Goal: Task Accomplishment & Management: Manage account settings

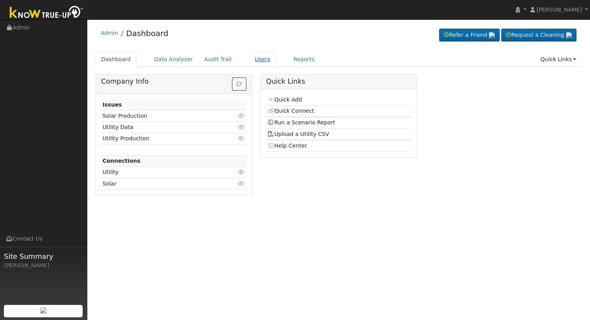
click at [249, 59] on link "Users" at bounding box center [262, 59] width 27 height 14
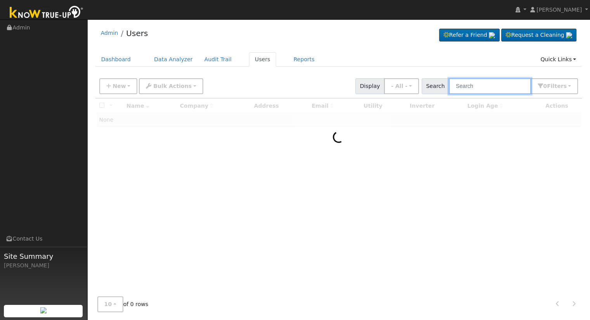
click at [475, 87] on input "text" at bounding box center [490, 86] width 82 height 16
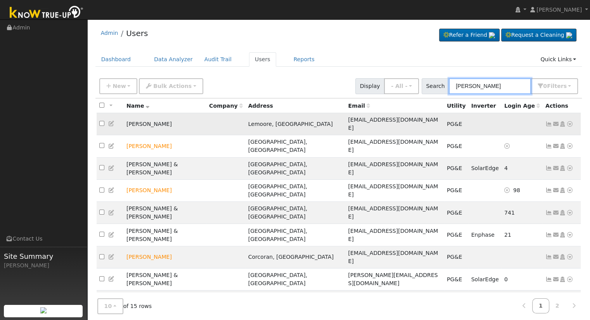
type input "[PERSON_NAME]"
click at [572, 121] on icon at bounding box center [569, 123] width 7 height 5
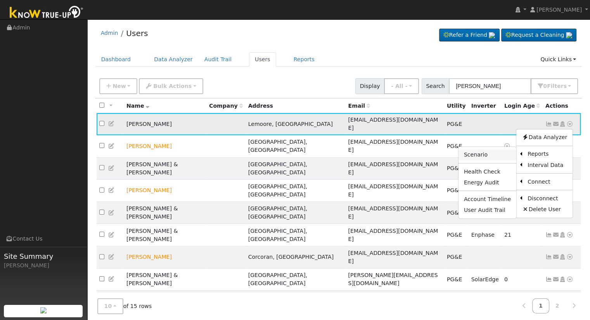
click at [490, 151] on link "Scenario" at bounding box center [488, 155] width 58 height 11
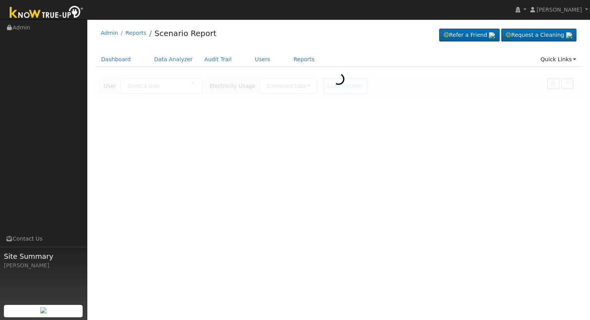
type input "[PERSON_NAME]"
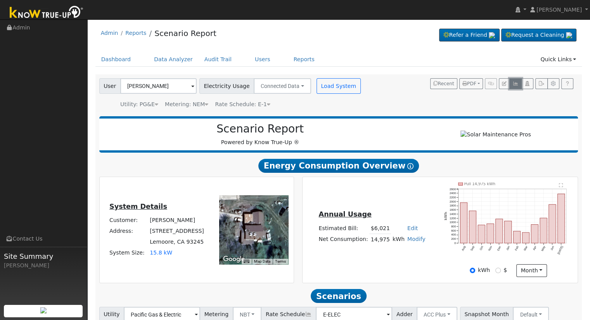
click at [515, 84] on icon "button" at bounding box center [516, 83] width 6 height 5
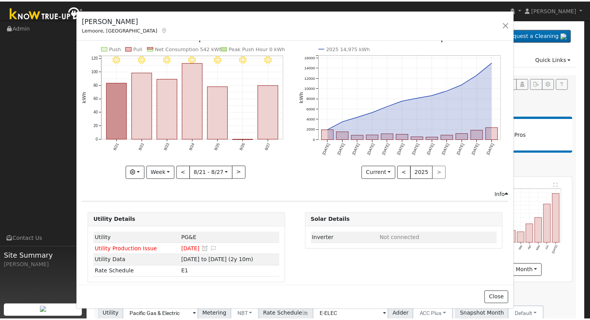
scroll to position [18, 0]
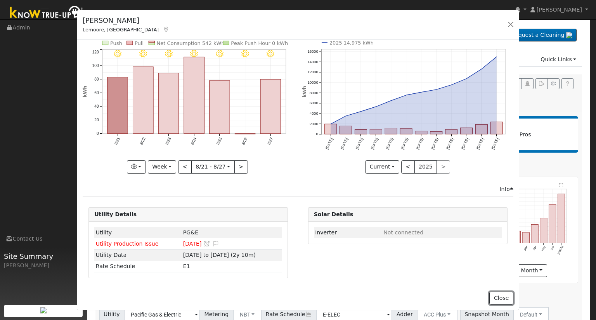
click at [505, 296] on button "Close" at bounding box center [501, 298] width 24 height 13
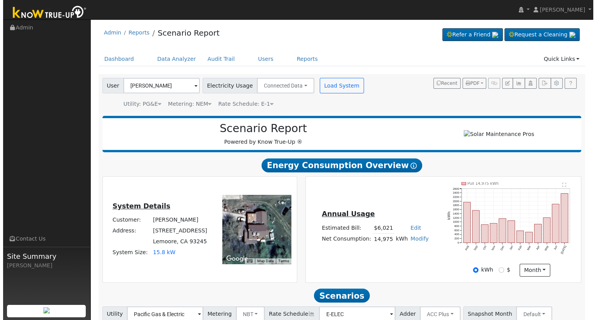
scroll to position [0, 0]
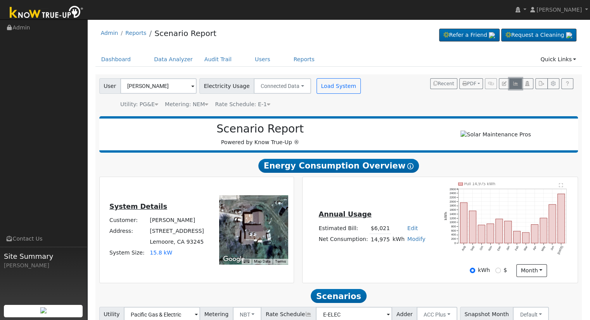
click at [516, 83] on icon "button" at bounding box center [516, 83] width 6 height 5
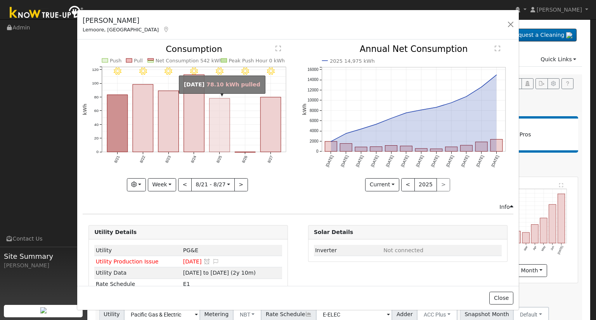
click at [218, 139] on rect "onclick=""" at bounding box center [220, 126] width 21 height 54
type input "2025-08-25"
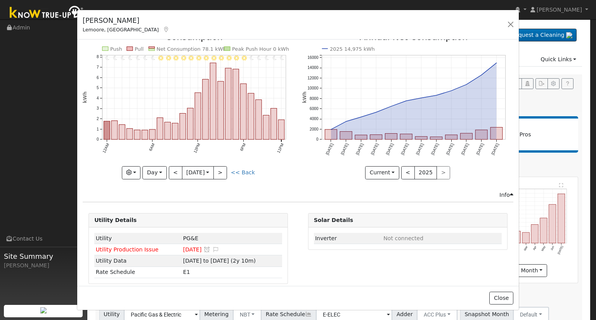
scroll to position [18, 0]
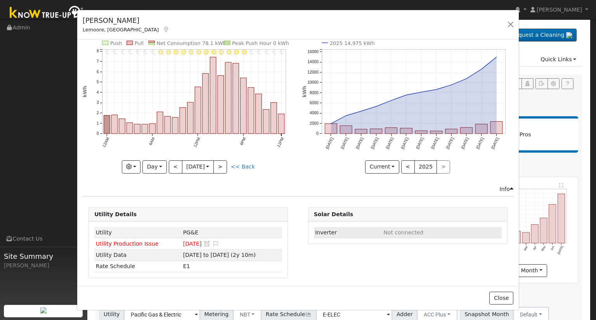
click at [363, 233] on td "Inverter" at bounding box center [348, 232] width 68 height 11
click at [502, 188] on div "Info" at bounding box center [506, 189] width 14 height 8
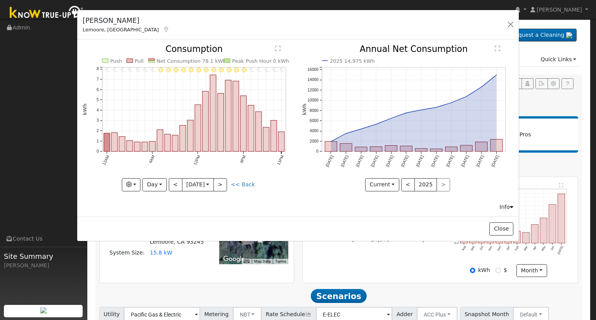
scroll to position [0, 0]
click at [504, 207] on div "Info" at bounding box center [506, 207] width 14 height 8
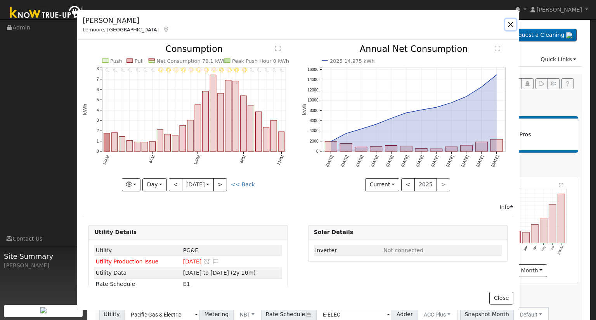
click at [509, 21] on button "button" at bounding box center [510, 24] width 11 height 11
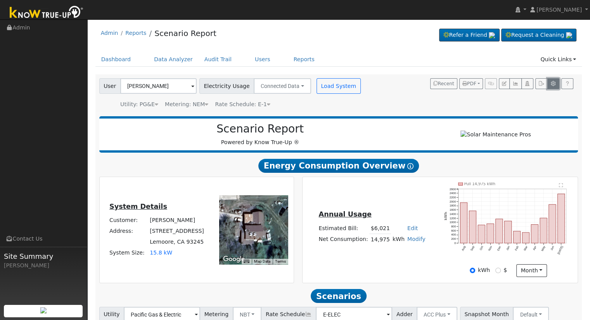
click at [553, 83] on icon "button" at bounding box center [554, 83] width 6 height 5
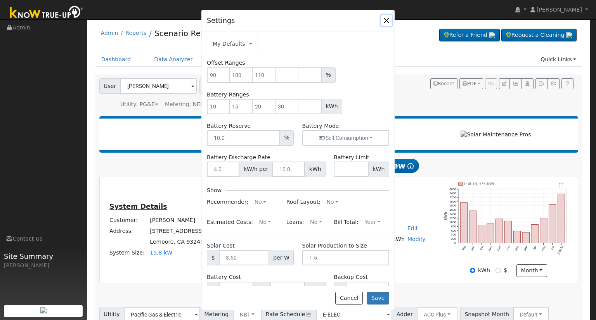
click at [385, 18] on button "button" at bounding box center [386, 20] width 11 height 11
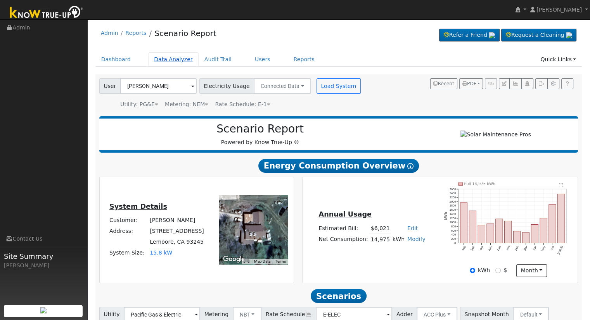
click at [174, 59] on link "Data Analyzer" at bounding box center [173, 59] width 50 height 14
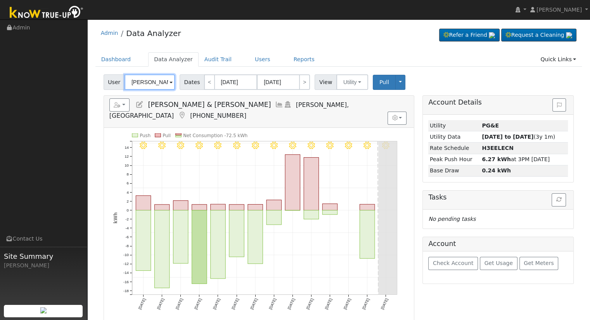
click at [165, 79] on input "Gabriel & Julie Gonzalez" at bounding box center [150, 82] width 50 height 16
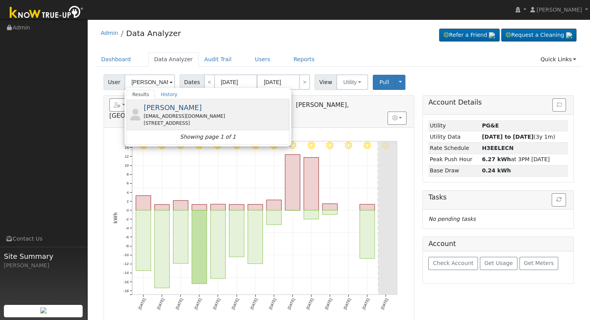
click at [177, 111] on div "Anita Baga wheelerb73@gmail.com 16209 East Road, Lemoore, CA 93245" at bounding box center [216, 114] width 144 height 24
type input "[PERSON_NAME]"
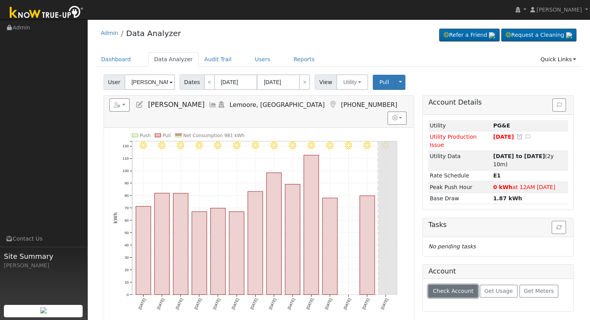
click at [456, 288] on span "Check Account" at bounding box center [453, 291] width 41 height 6
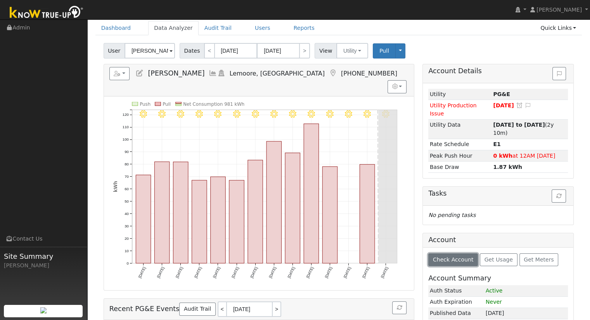
scroll to position [76, 0]
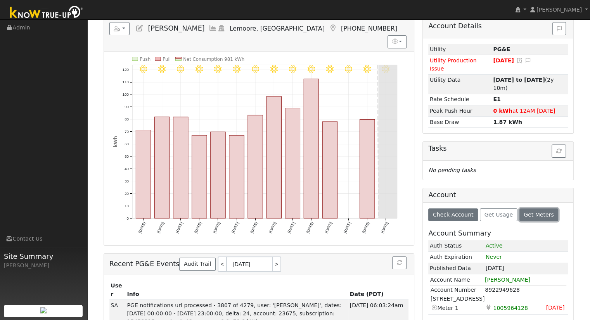
click at [525, 212] on span "Get Meters" at bounding box center [539, 215] width 30 height 6
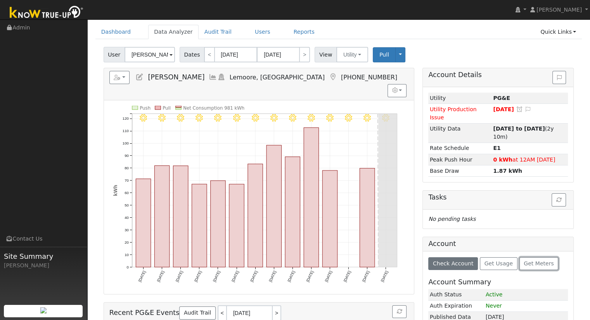
scroll to position [0, 0]
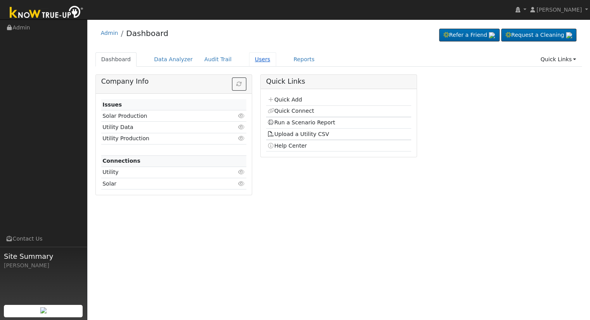
click at [253, 59] on link "Users" at bounding box center [262, 59] width 27 height 14
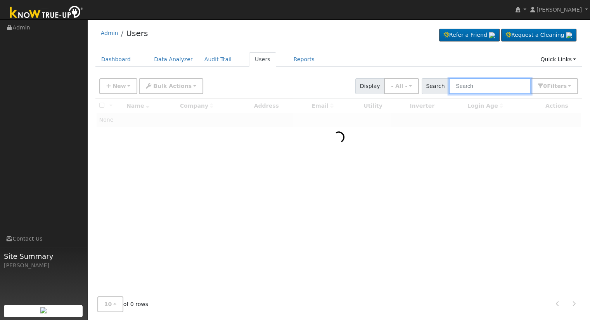
click at [478, 86] on input "text" at bounding box center [490, 86] width 82 height 16
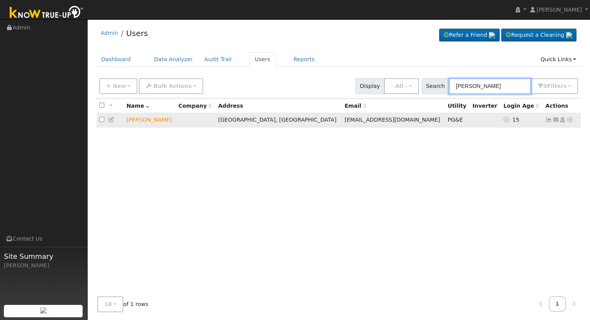
type input "edward ess"
click at [570, 120] on icon at bounding box center [569, 119] width 7 height 5
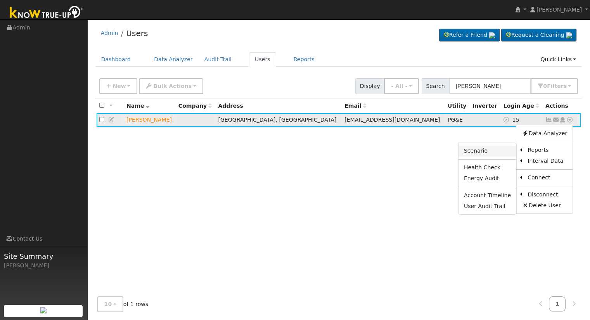
click at [489, 155] on link "Scenario" at bounding box center [488, 151] width 58 height 11
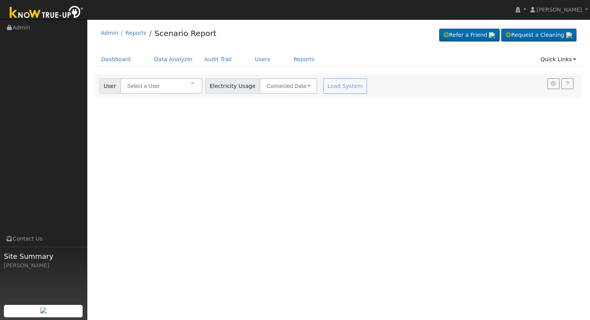
type input "[PERSON_NAME]"
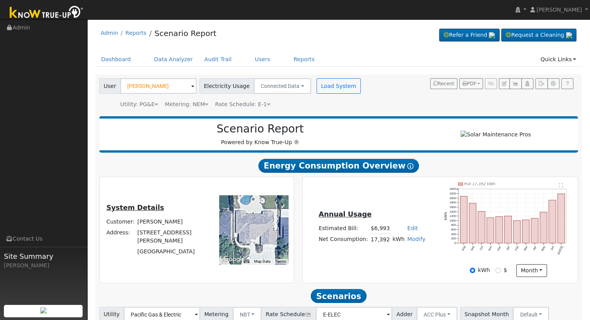
click at [407, 232] on link "Edit" at bounding box center [412, 228] width 10 height 6
type input "8000"
click at [386, 206] on div "Annual Usage Estimated Bill: $8,000 Edit Estimated Bill $ 8000 Annual Net Consu…" at bounding box center [440, 230] width 273 height 95
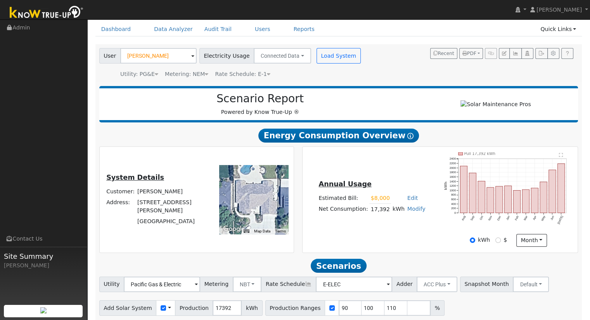
scroll to position [61, 0]
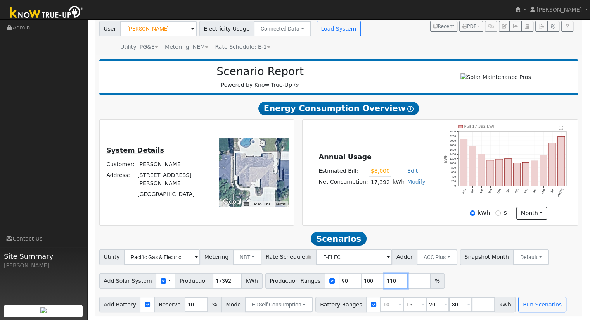
click at [385, 280] on input "110" at bounding box center [396, 282] width 23 height 16
type input "1"
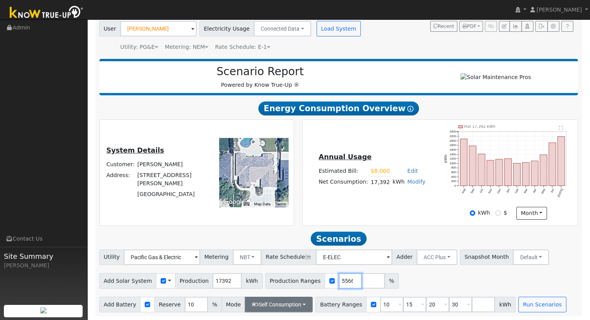
type input "154.605566"
click at [265, 308] on button "Self Consumption" at bounding box center [279, 305] width 68 height 16
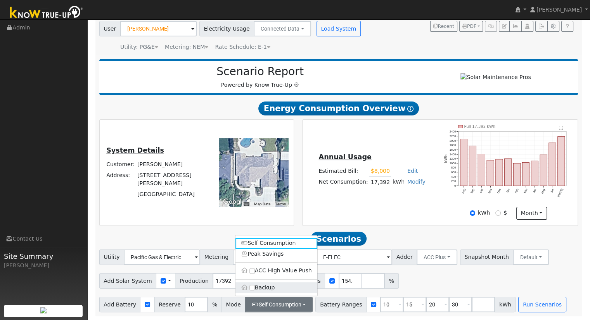
click at [267, 289] on label "Backup" at bounding box center [277, 287] width 82 height 11
click at [255, 289] on input "Backup" at bounding box center [251, 287] width 5 height 5
type input "20"
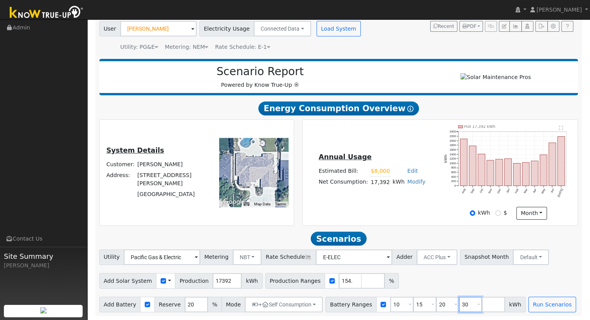
click at [459, 303] on input "30" at bounding box center [470, 305] width 23 height 16
type input "3"
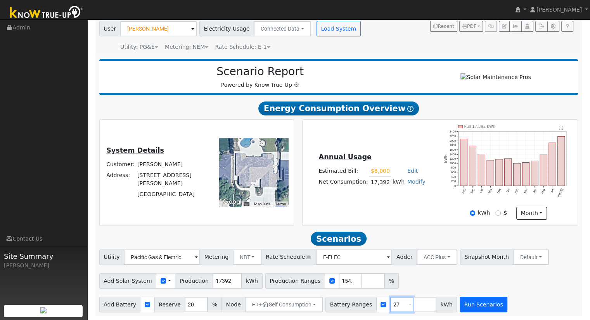
type input "27"
click at [468, 303] on button "Run Scenarios" at bounding box center [484, 305] width 48 height 16
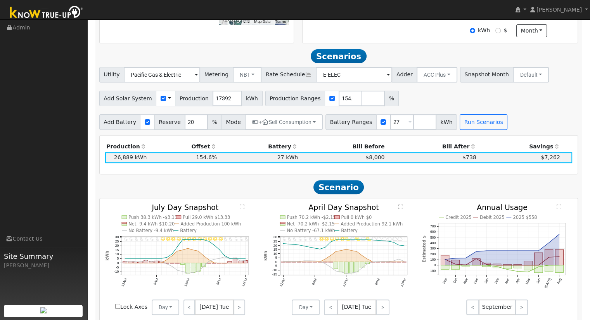
scroll to position [269, 0]
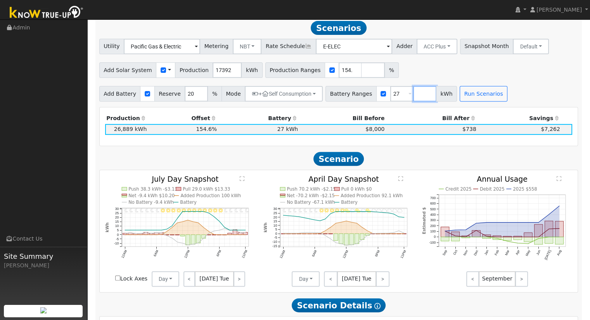
click at [413, 97] on input "number" at bounding box center [424, 94] width 23 height 16
type input "40.5"
click at [483, 97] on button "Run Scenarios" at bounding box center [507, 94] width 48 height 16
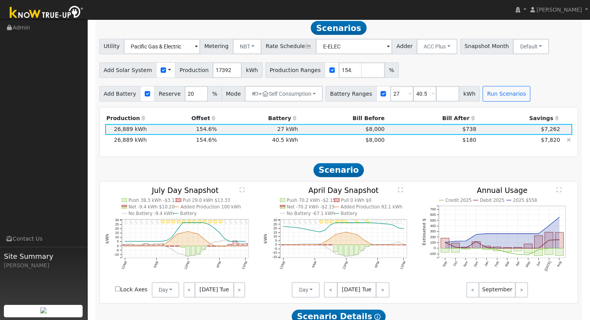
click at [407, 140] on td "$180" at bounding box center [432, 140] width 92 height 11
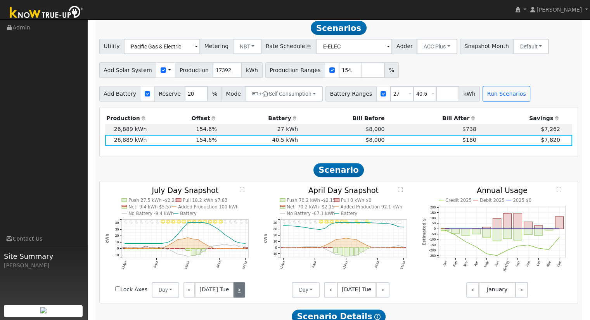
click at [241, 296] on link ">" at bounding box center [240, 290] width 12 height 16
click at [241, 295] on link ">" at bounding box center [240, 290] width 10 height 16
click at [241, 295] on link ">" at bounding box center [239, 290] width 11 height 16
click at [241, 295] on link ">" at bounding box center [238, 290] width 13 height 16
click at [241, 295] on link ">" at bounding box center [239, 290] width 12 height 16
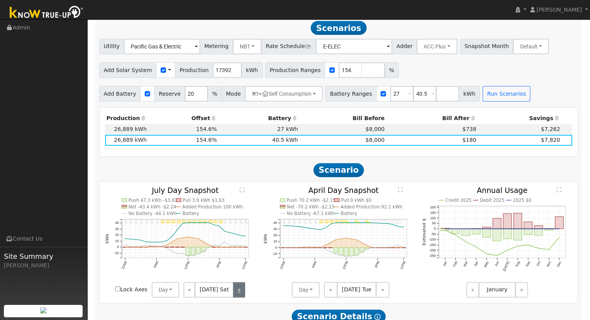
click at [241, 295] on link ">" at bounding box center [239, 290] width 12 height 16
click at [241, 295] on link ">" at bounding box center [240, 290] width 10 height 16
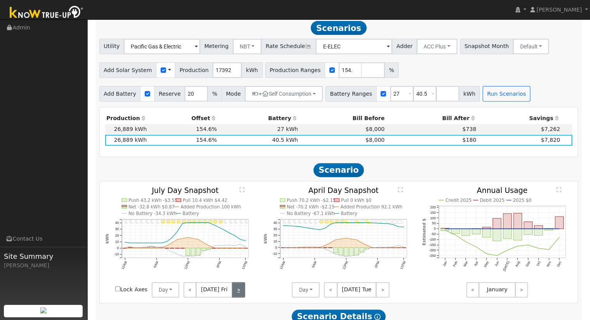
click at [241, 295] on link ">" at bounding box center [238, 290] width 13 height 16
click at [186, 294] on link "<" at bounding box center [190, 290] width 12 height 16
click at [186, 294] on link "<" at bounding box center [189, 290] width 11 height 16
click at [186, 294] on link "<" at bounding box center [189, 290] width 10 height 16
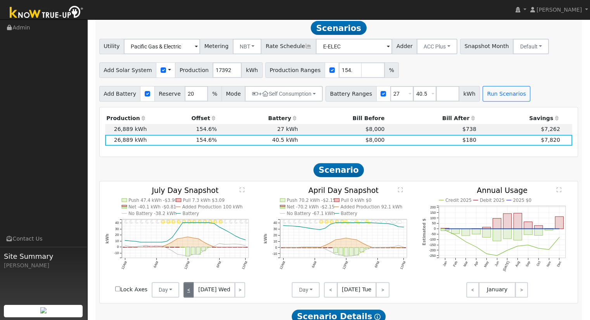
click at [186, 294] on link "<" at bounding box center [189, 290] width 10 height 16
click at [186, 294] on link "<" at bounding box center [189, 290] width 11 height 16
click at [186, 294] on link "<" at bounding box center [190, 290] width 12 height 16
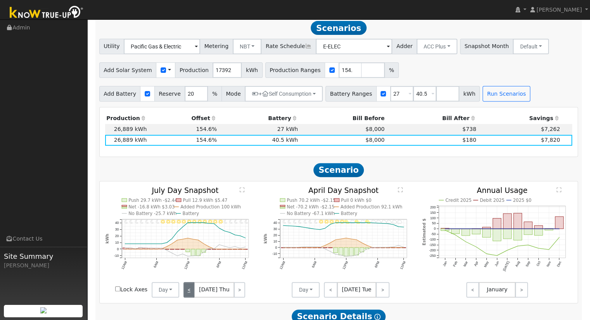
click at [186, 294] on link "<" at bounding box center [189, 290] width 11 height 16
click at [186, 294] on link "<" at bounding box center [189, 290] width 10 height 16
click at [362, 73] on input "number" at bounding box center [373, 70] width 23 height 16
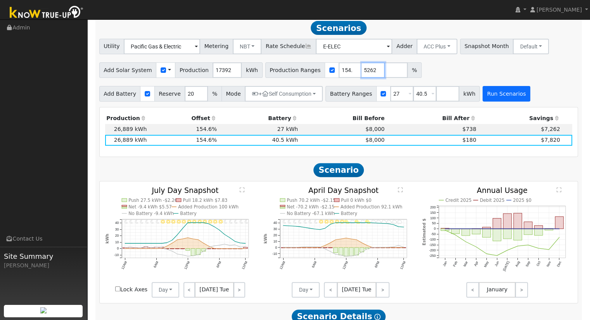
type input "130.945262"
type input "154.605566"
click at [501, 98] on button "Run Scenarios" at bounding box center [507, 94] width 48 height 16
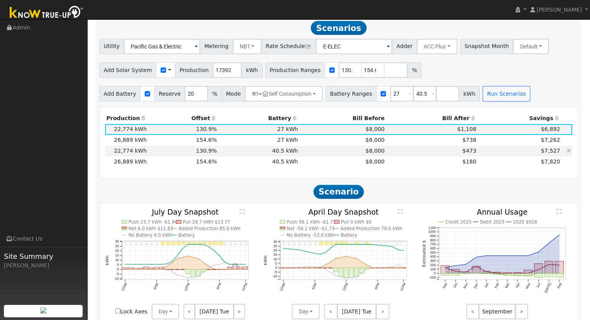
click at [286, 152] on td "40.5 kWh" at bounding box center [258, 151] width 81 height 11
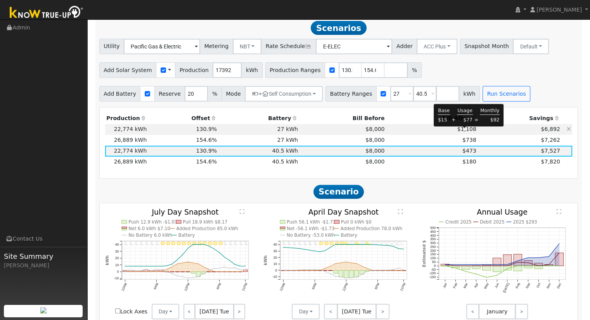
click at [463, 132] on span "$1,108" at bounding box center [466, 129] width 19 height 6
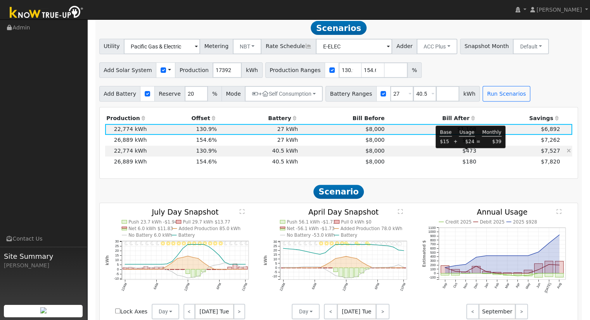
click at [467, 154] on span "$473" at bounding box center [470, 151] width 14 height 6
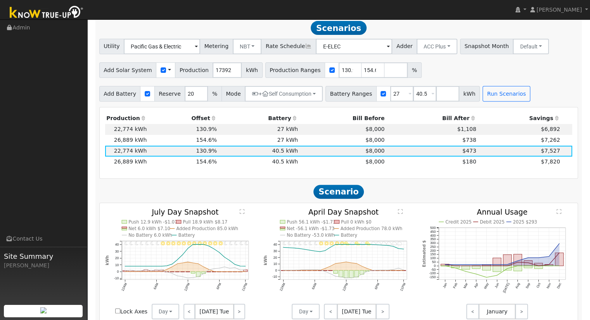
click at [464, 157] on td "$473" at bounding box center [432, 151] width 92 height 11
click at [464, 154] on span "$473" at bounding box center [470, 151] width 14 height 6
drag, startPoint x: 325, startPoint y: 72, endPoint x: 352, endPoint y: 62, distance: 29.0
click at [339, 71] on input "130.945262" at bounding box center [350, 70] width 23 height 16
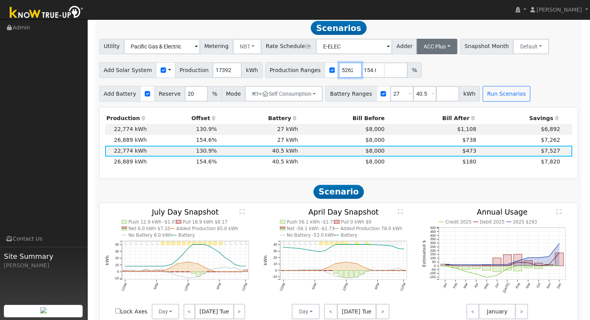
type input "154.605566"
type input "1"
type input "148.183073"
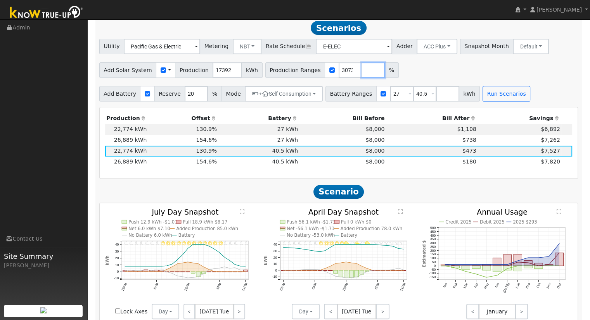
click at [362, 71] on input "number" at bounding box center [373, 70] width 23 height 16
type input "130.945262"
type input "148.183073"
click at [499, 99] on button "Run Scenarios" at bounding box center [507, 94] width 48 height 16
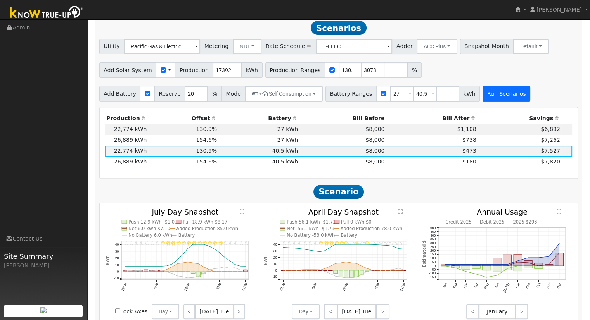
scroll to position [0, 0]
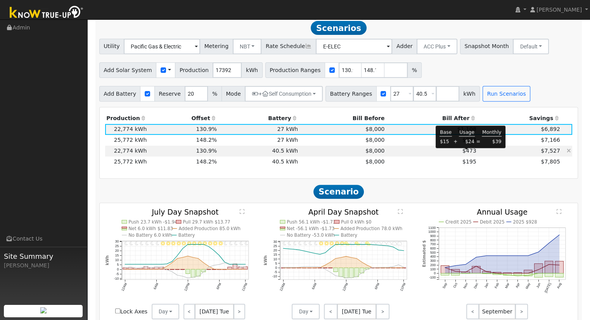
click at [465, 154] on span "$473" at bounding box center [470, 151] width 14 height 6
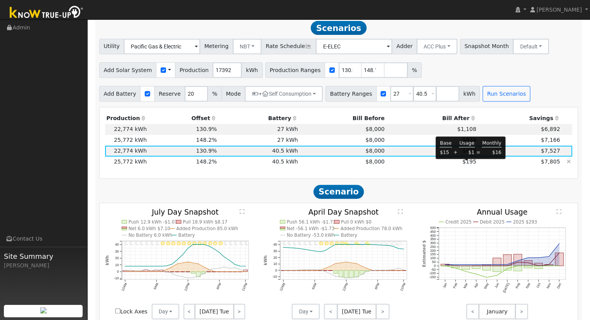
click at [467, 164] on span "$195" at bounding box center [470, 162] width 14 height 6
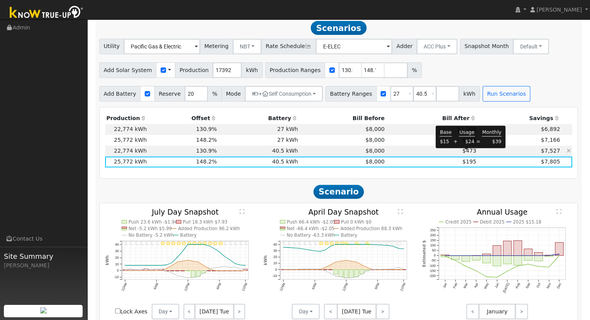
click at [467, 154] on span "$473" at bounding box center [470, 151] width 14 height 6
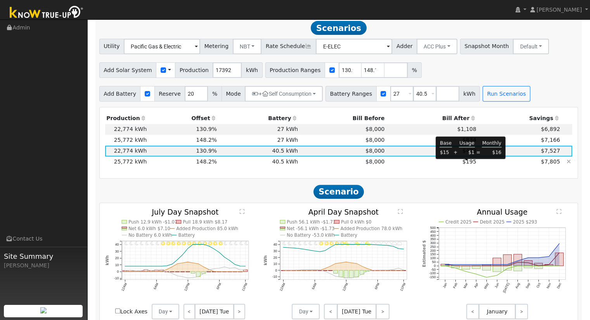
click at [468, 162] on span "$195" at bounding box center [470, 162] width 14 height 6
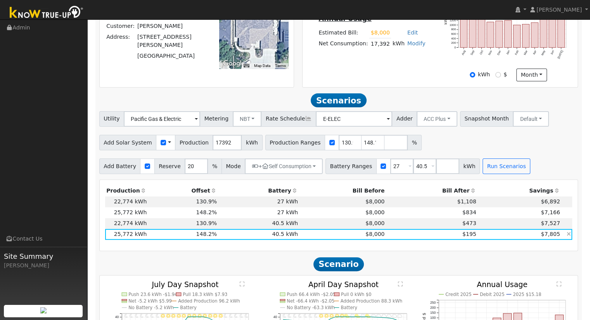
scroll to position [269, 0]
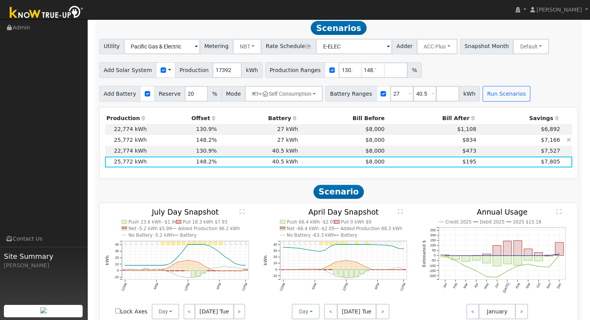
click at [386, 143] on td "$834" at bounding box center [432, 140] width 92 height 11
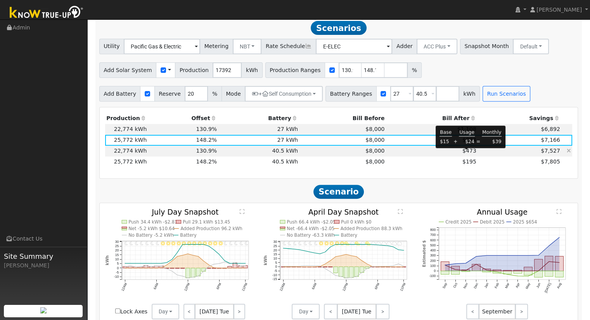
click at [469, 153] on span "$473" at bounding box center [470, 151] width 14 height 6
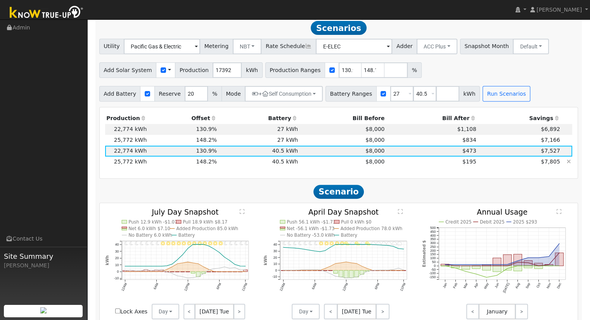
click at [423, 166] on td "$195" at bounding box center [432, 162] width 92 height 11
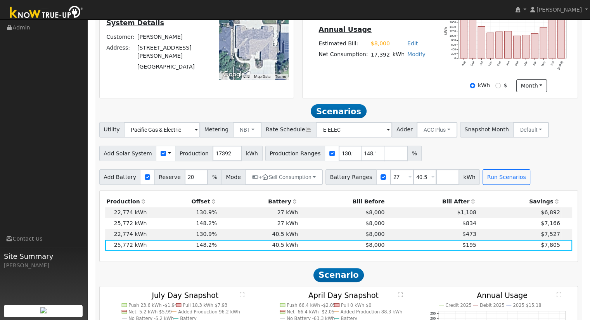
scroll to position [272, 0]
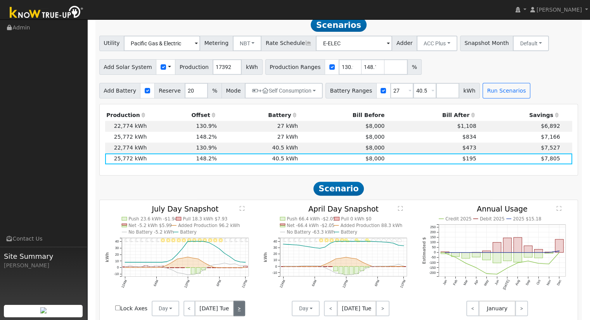
click at [234, 311] on link ">" at bounding box center [240, 309] width 12 height 16
click at [235, 311] on link ">" at bounding box center [240, 309] width 10 height 16
click at [234, 311] on link ">" at bounding box center [239, 309] width 11 height 16
click at [234, 311] on link ">" at bounding box center [239, 309] width 12 height 16
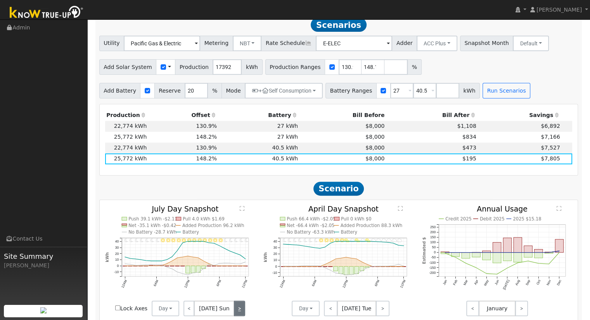
click at [234, 311] on link ">" at bounding box center [239, 309] width 11 height 16
click at [235, 311] on link ">" at bounding box center [240, 309] width 10 height 16
click at [187, 310] on link "<" at bounding box center [189, 309] width 11 height 16
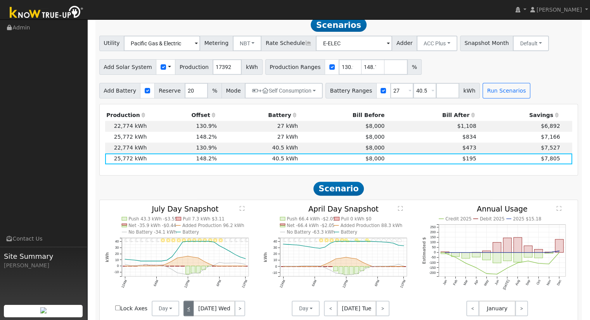
click at [187, 310] on link "<" at bounding box center [189, 309] width 10 height 16
click at [187, 310] on link "<" at bounding box center [190, 309] width 12 height 16
click at [187, 310] on link "<" at bounding box center [189, 309] width 11 height 16
click at [187, 310] on link "<" at bounding box center [190, 309] width 12 height 16
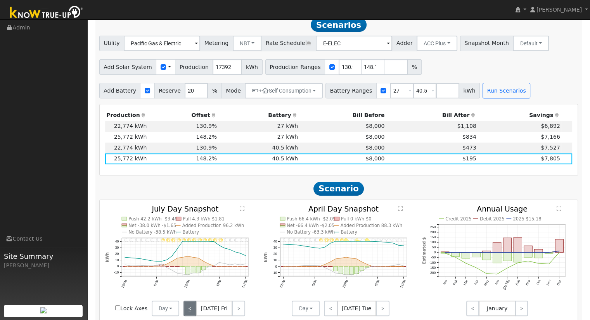
click at [187, 310] on link "<" at bounding box center [190, 309] width 13 height 16
click at [187, 310] on link "<" at bounding box center [189, 309] width 11 height 16
click at [187, 310] on link "<" at bounding box center [189, 309] width 10 height 16
click at [187, 310] on link "<" at bounding box center [190, 309] width 12 height 16
click at [187, 310] on link "<" at bounding box center [189, 309] width 10 height 16
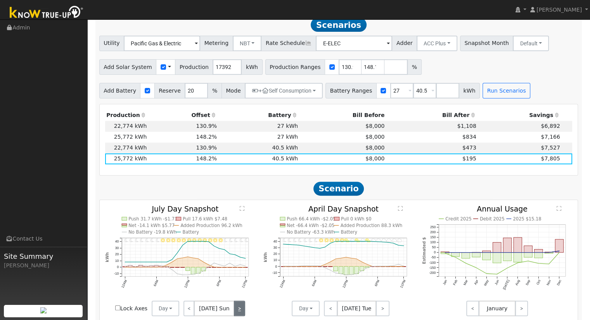
click at [234, 310] on link ">" at bounding box center [239, 309] width 11 height 16
click at [235, 310] on link ">" at bounding box center [240, 309] width 10 height 16
click at [239, 313] on link ">" at bounding box center [240, 309] width 12 height 16
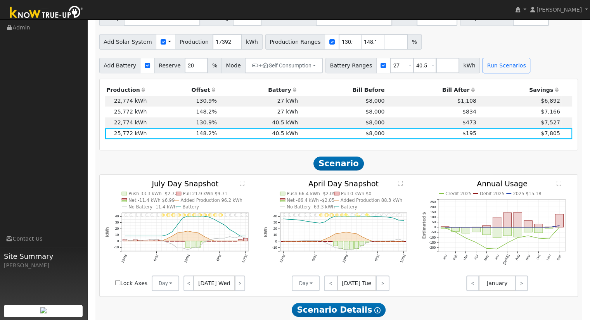
scroll to position [310, 0]
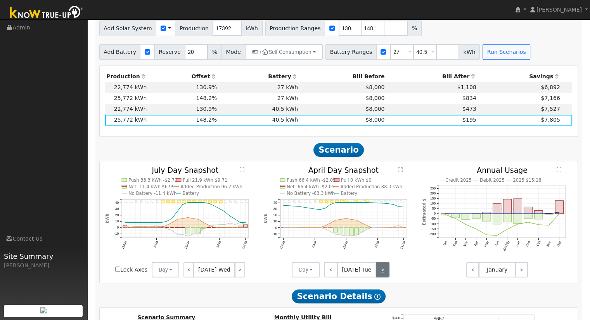
click at [384, 277] on link ">" at bounding box center [383, 270] width 14 height 16
click at [383, 276] on link ">" at bounding box center [383, 270] width 12 height 16
click at [237, 273] on link ">" at bounding box center [240, 270] width 10 height 16
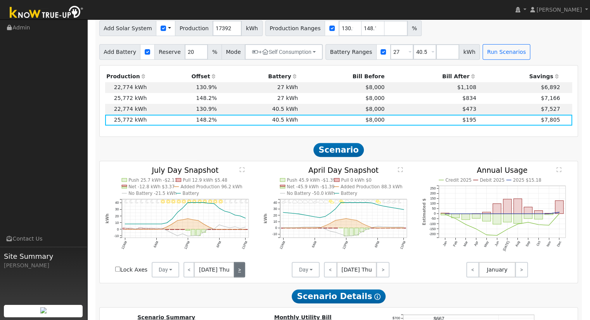
click at [237, 273] on link ">" at bounding box center [239, 270] width 11 height 16
click at [237, 273] on link ">" at bounding box center [238, 270] width 13 height 16
click at [189, 270] on link "<" at bounding box center [190, 270] width 12 height 16
click at [189, 270] on link "<" at bounding box center [190, 270] width 13 height 16
click at [189, 270] on link "<" at bounding box center [189, 270] width 11 height 16
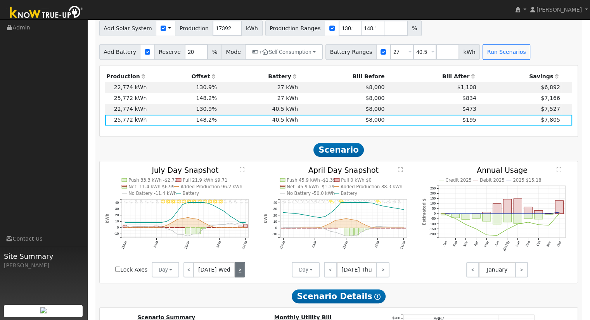
click at [236, 273] on link ">" at bounding box center [240, 270] width 10 height 16
click at [475, 274] on link "<" at bounding box center [472, 270] width 13 height 16
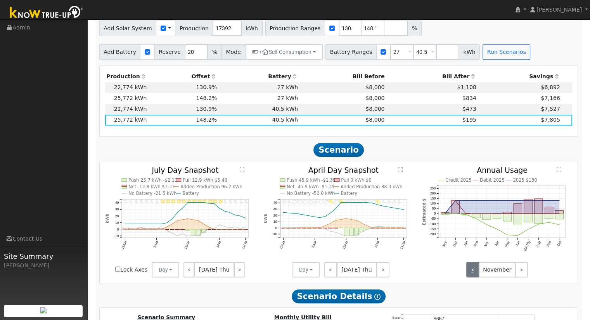
click at [475, 274] on link "<" at bounding box center [472, 270] width 13 height 16
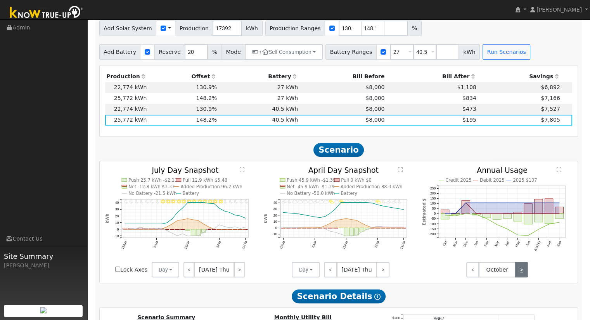
click at [524, 274] on link ">" at bounding box center [521, 270] width 13 height 16
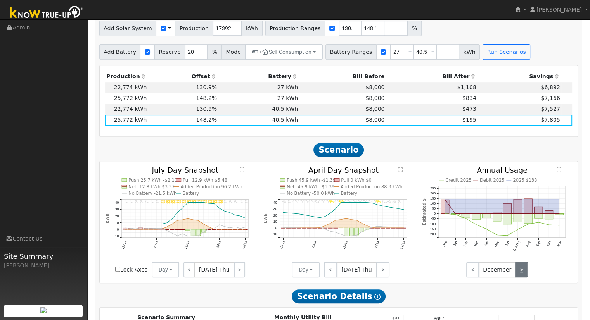
click at [524, 274] on link ">" at bounding box center [521, 270] width 13 height 16
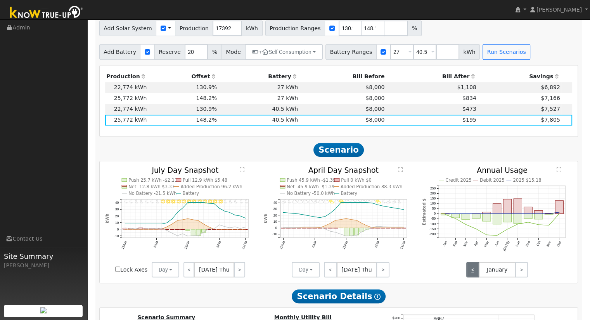
click at [479, 272] on link "<" at bounding box center [472, 270] width 13 height 16
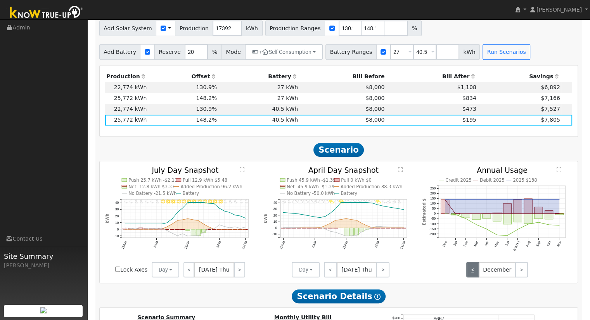
click at [479, 272] on link "<" at bounding box center [472, 270] width 13 height 16
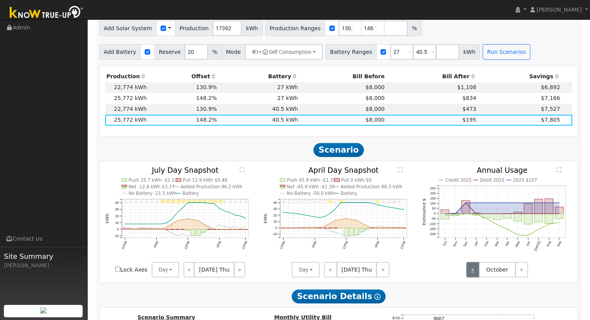
click at [479, 272] on link "<" at bounding box center [472, 270] width 13 height 16
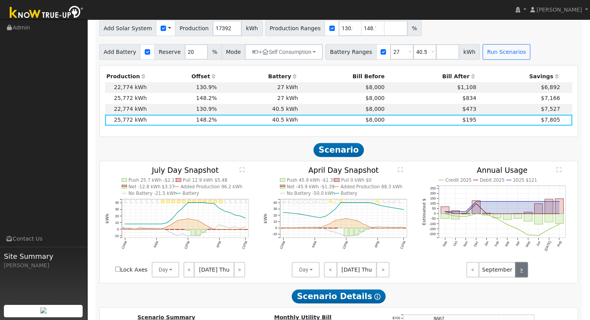
click at [526, 272] on link ">" at bounding box center [521, 270] width 13 height 16
click at [525, 272] on link ">" at bounding box center [521, 270] width 13 height 16
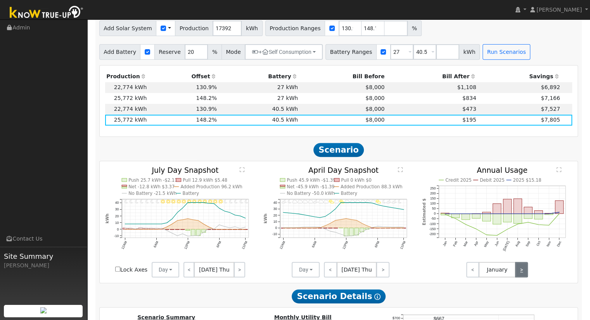
click at [525, 272] on link ">" at bounding box center [521, 270] width 13 height 16
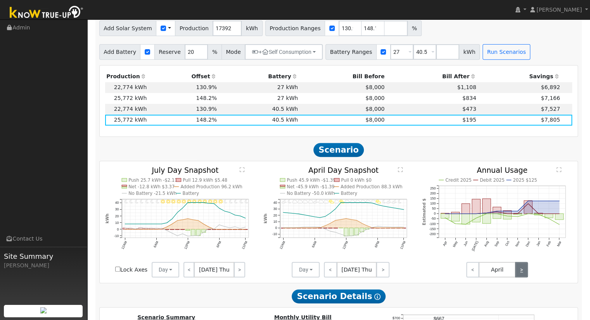
click at [525, 272] on link ">" at bounding box center [521, 270] width 13 height 16
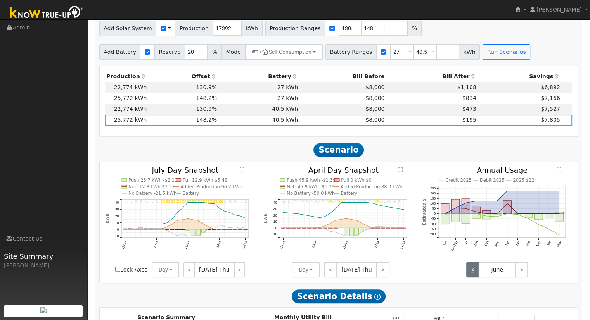
click at [474, 272] on link "<" at bounding box center [472, 270] width 13 height 16
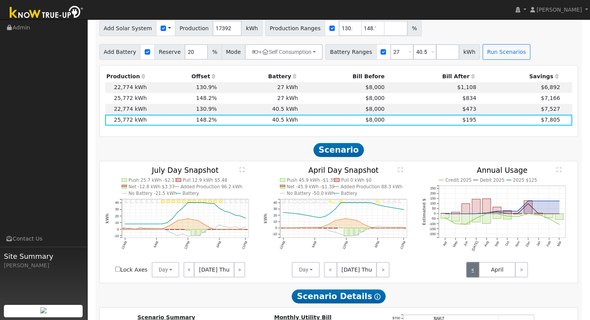
click at [474, 272] on link "<" at bounding box center [472, 270] width 13 height 16
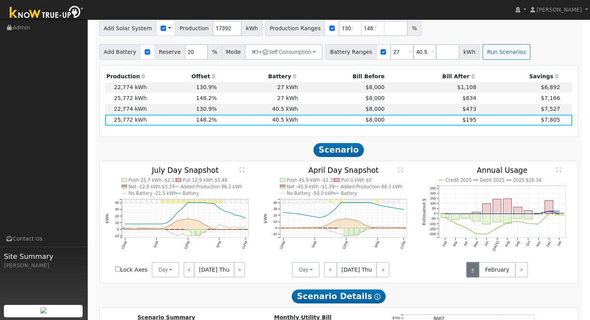
click at [474, 272] on link "<" at bounding box center [472, 270] width 13 height 16
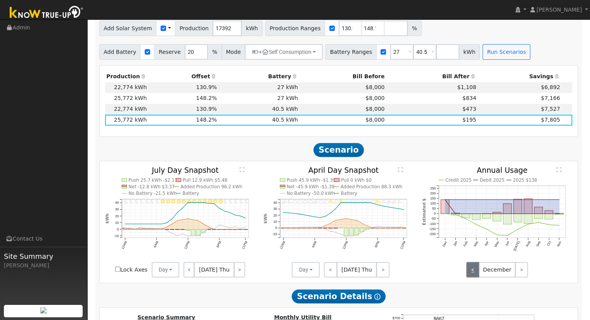
click at [474, 272] on link "<" at bounding box center [472, 270] width 13 height 16
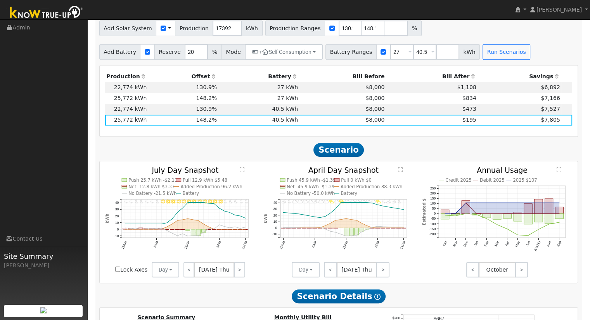
click at [439, 278] on div "< October >" at bounding box center [497, 270] width 159 height 16
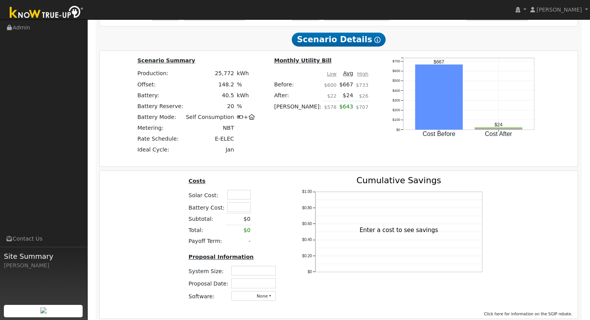
scroll to position [582, 0]
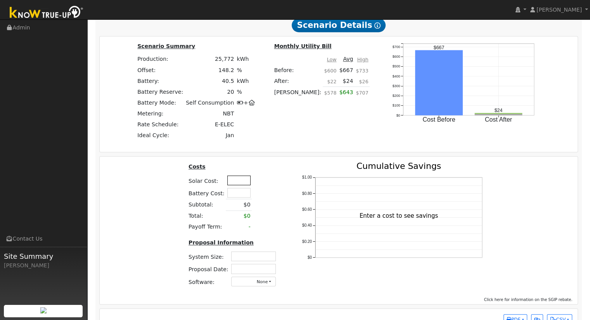
click at [237, 184] on input "text" at bounding box center [238, 181] width 23 height 10
click at [243, 181] on input "text" at bounding box center [238, 181] width 23 height 10
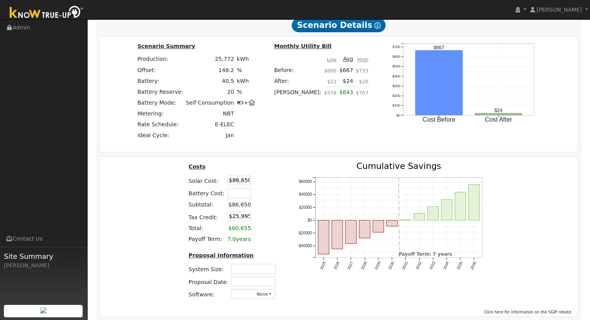
click at [182, 216] on div "Costs Solar Cost: $86,650 Battery Cost: Subtotal: $86,650 Tax Credit: $25,995 T…" at bounding box center [233, 234] width 109 height 144
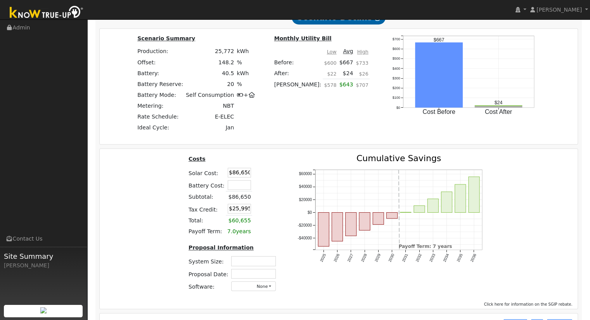
scroll to position [577, 0]
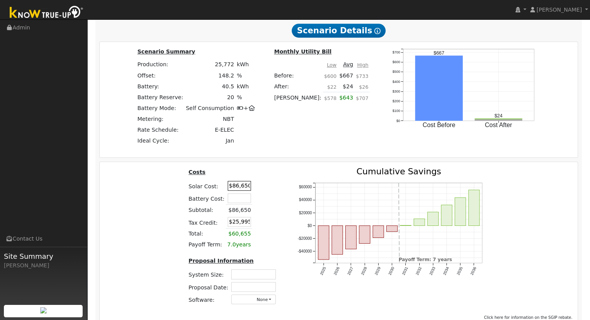
click at [234, 188] on input "$86,650" at bounding box center [239, 186] width 23 height 10
click at [236, 188] on input "$86,650" at bounding box center [239, 186] width 23 height 10
type input "$85,650"
type input "$25,695"
drag, startPoint x: 238, startPoint y: 188, endPoint x: 273, endPoint y: 157, distance: 46.7
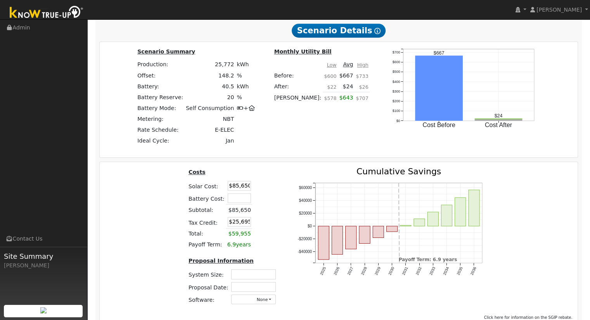
click at [238, 188] on input "$85,650" at bounding box center [239, 186] width 23 height 10
type input "$85,250"
type input "$25,575"
click at [255, 273] on input "text" at bounding box center [253, 275] width 45 height 10
type input "17.40"
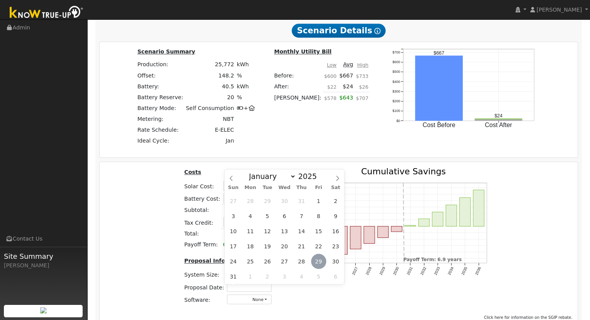
click at [315, 260] on span "29" at bounding box center [318, 261] width 15 height 15
type input "[DATE]"
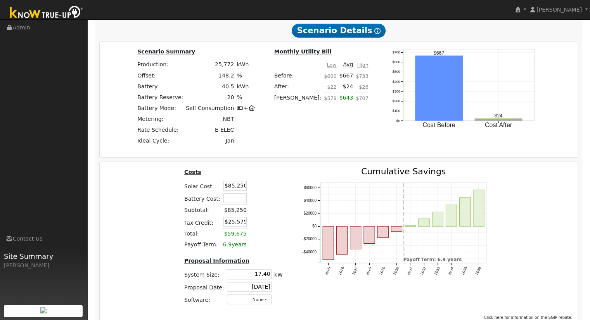
click at [168, 247] on div "Costs Solar Cost: $85,250 Battery Cost: Subtotal: $85,250 Tax Credit: $25,575 T…" at bounding box center [339, 240] width 484 height 144
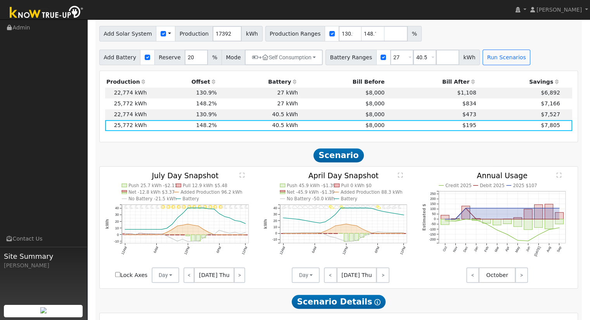
scroll to position [266, 0]
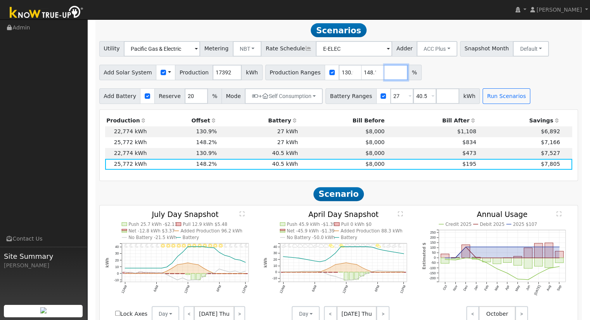
click at [385, 73] on input "number" at bounding box center [396, 73] width 23 height 16
type input "144.84246"
type input "148.183073"
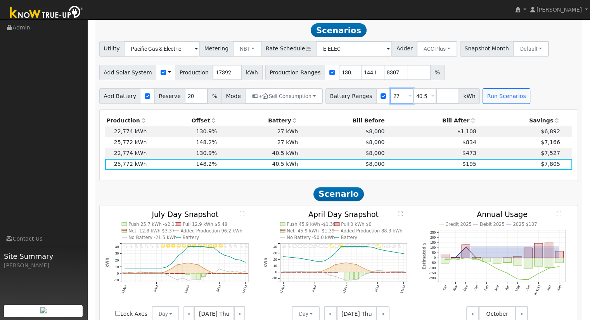
click at [390, 98] on input "27" at bounding box center [401, 96] width 23 height 16
type input "40.5"
type input "40"
click at [339, 74] on input "130.945262" at bounding box center [350, 73] width 23 height 16
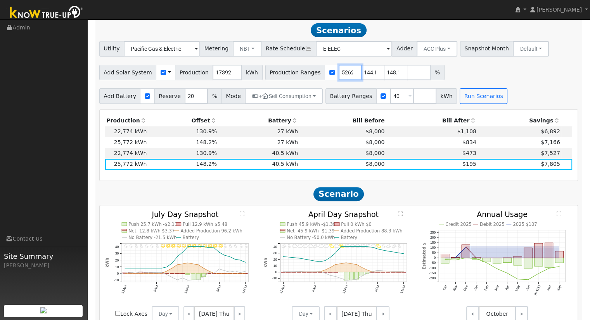
type input "144.84246"
type input "148.183073"
type input "144.84246"
click at [390, 101] on input "40" at bounding box center [401, 96] width 23 height 16
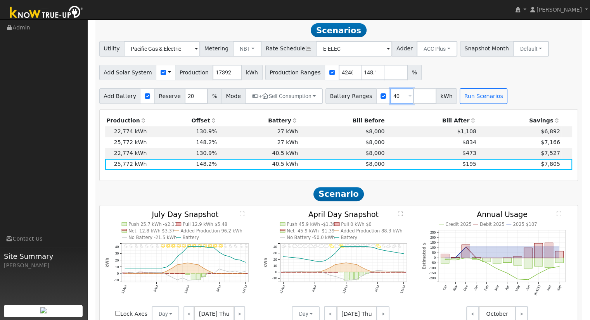
scroll to position [0, 0]
type input "40.5"
click at [464, 99] on button "Run Scenarios" at bounding box center [484, 96] width 48 height 16
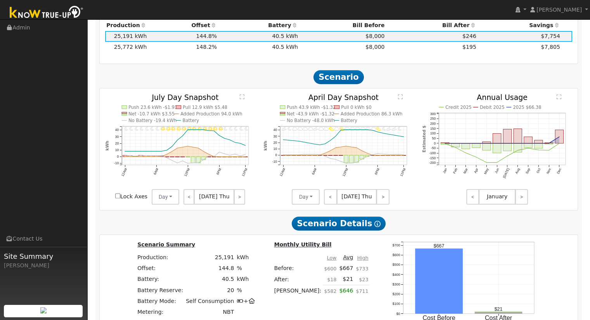
scroll to position [579, 0]
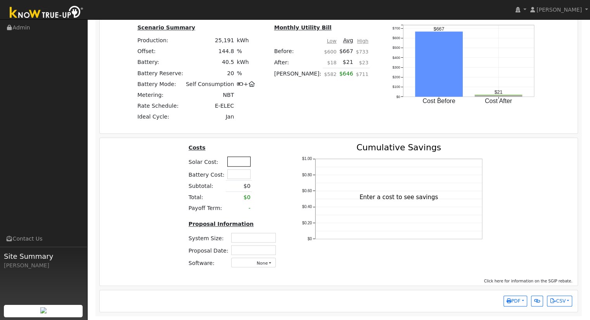
click at [241, 166] on input "text" at bounding box center [238, 162] width 23 height 10
click at [239, 166] on input "text" at bounding box center [238, 162] width 23 height 10
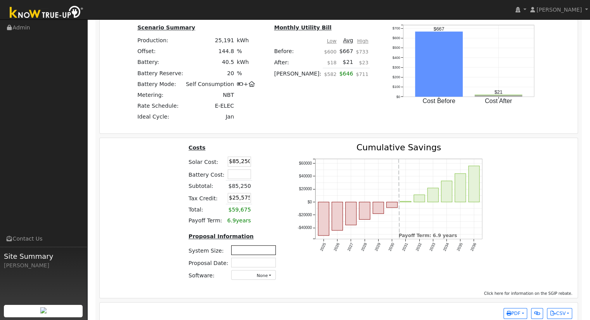
click at [255, 255] on input "text" at bounding box center [253, 251] width 45 height 10
click at [235, 164] on input "$85,250" at bounding box center [239, 162] width 23 height 10
type input "$82,650"
type input "$24,795"
click at [248, 255] on input "text" at bounding box center [253, 251] width 45 height 10
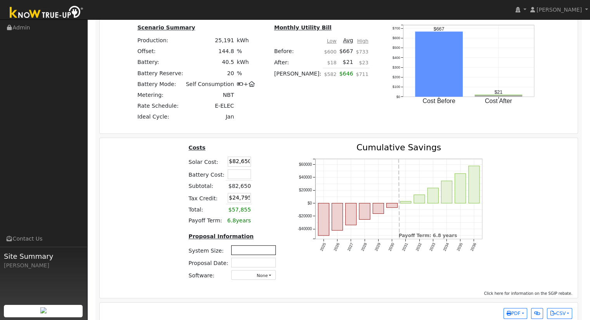
click at [258, 254] on input "text" at bounding box center [253, 251] width 45 height 10
type input "17.20"
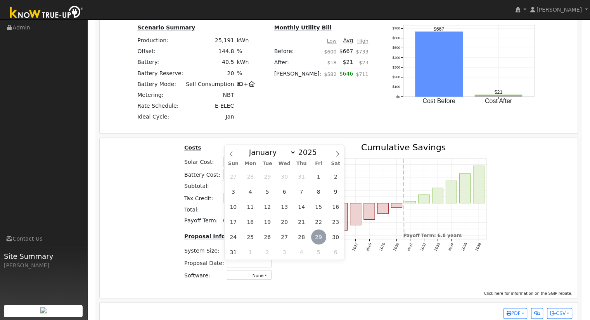
click at [318, 236] on span "29" at bounding box center [318, 237] width 15 height 15
type input "[DATE]"
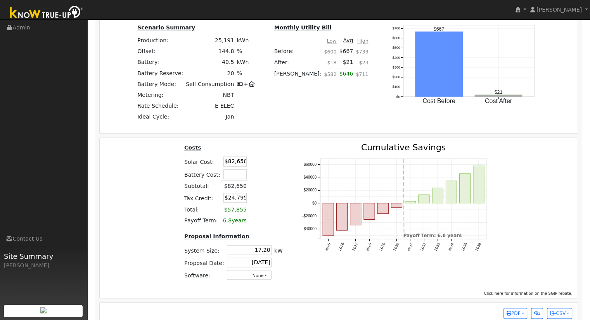
click at [183, 232] on div "Costs Solar Cost: $82,650 Battery Cost: Subtotal: $82,650 Tax Credit: $24,795 T…" at bounding box center [234, 216] width 118 height 144
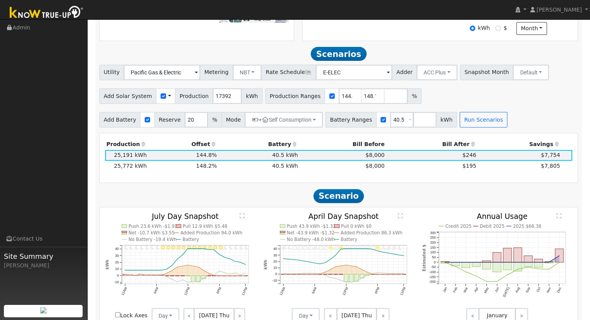
scroll to position [272, 0]
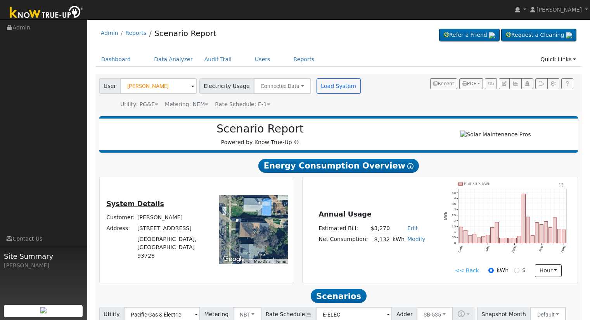
scroll to position [78, 0]
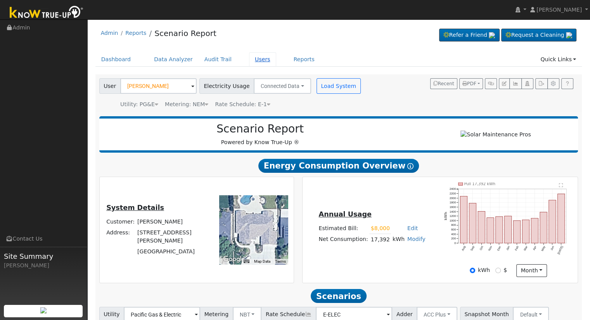
click at [249, 62] on link "Users" at bounding box center [262, 59] width 27 height 14
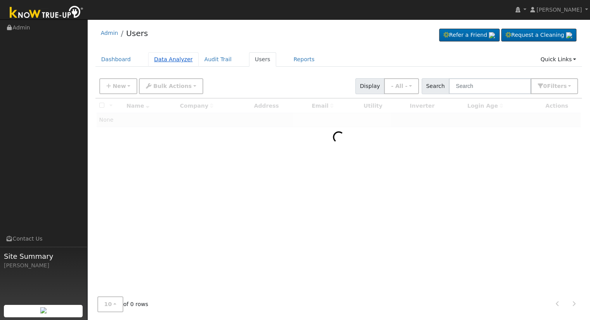
click at [177, 60] on link "Data Analyzer" at bounding box center [173, 59] width 50 height 14
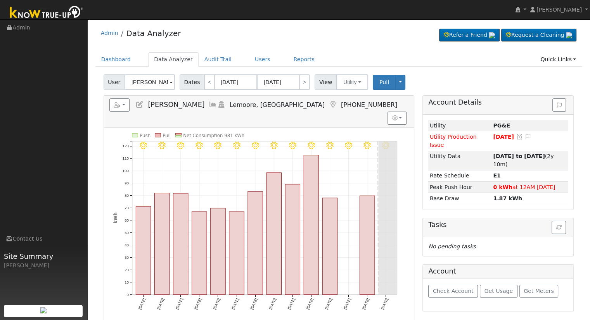
click at [155, 81] on input "[PERSON_NAME]" at bounding box center [150, 82] width 50 height 16
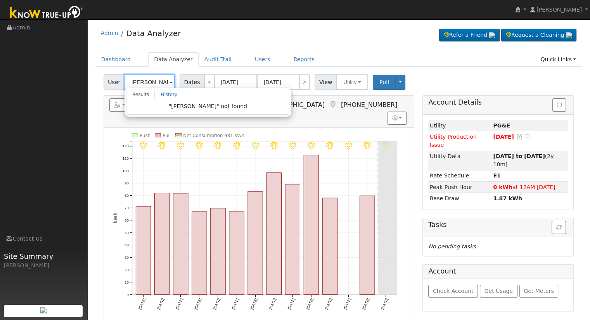
drag, startPoint x: 159, startPoint y: 81, endPoint x: 97, endPoint y: 82, distance: 61.3
click at [97, 82] on div "User [PERSON_NAME] Results History "[PERSON_NAME]" not found Enter text to sear…" at bounding box center [338, 244] width 487 height 344
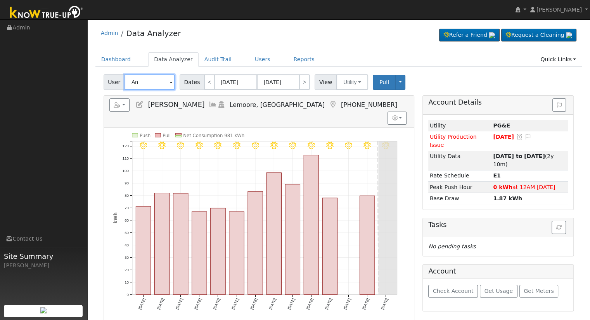
type input "A"
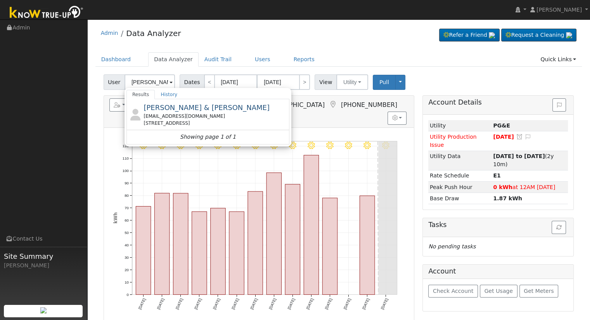
click at [289, 36] on div "Admin Data Analyzer Refer a Friend Request a Cleaning" at bounding box center [338, 35] width 487 height 24
type input "Anita Baga"
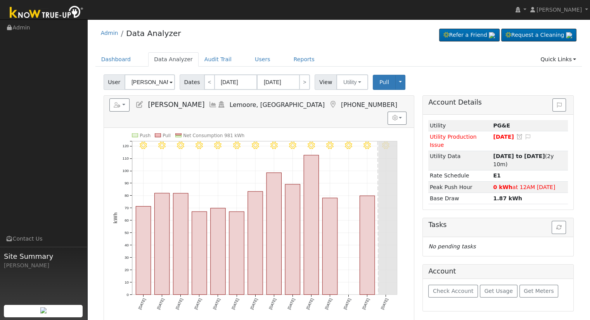
click at [310, 47] on div "Admin Data Analyzer Refer a Friend Request a Cleaning" at bounding box center [338, 35] width 487 height 24
click at [251, 61] on link "Users" at bounding box center [262, 59] width 27 height 14
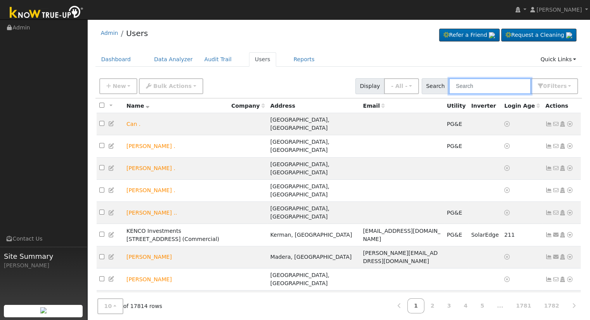
click at [507, 89] on input "text" at bounding box center [490, 86] width 82 height 16
click at [497, 86] on input "text" at bounding box center [490, 86] width 82 height 16
type input "javier flores"
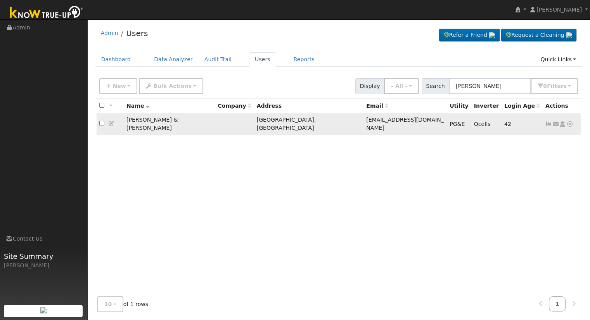
click at [569, 121] on icon at bounding box center [569, 123] width 7 height 5
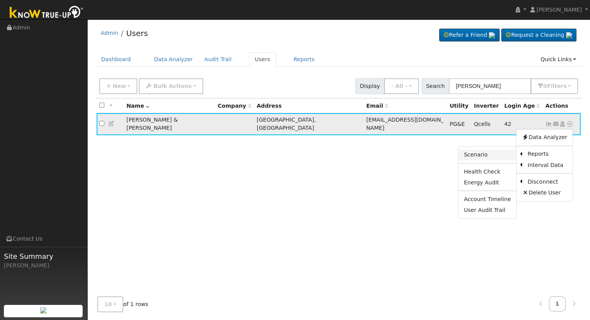
click at [501, 151] on link "Scenario" at bounding box center [488, 155] width 58 height 11
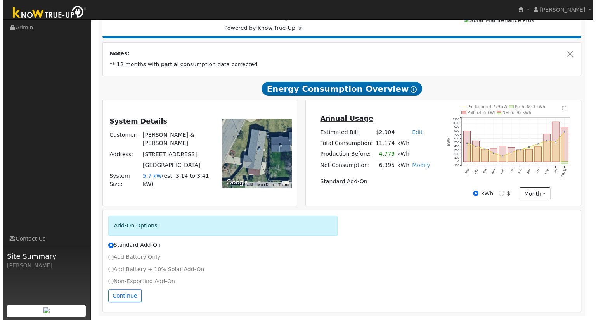
scroll to position [39, 0]
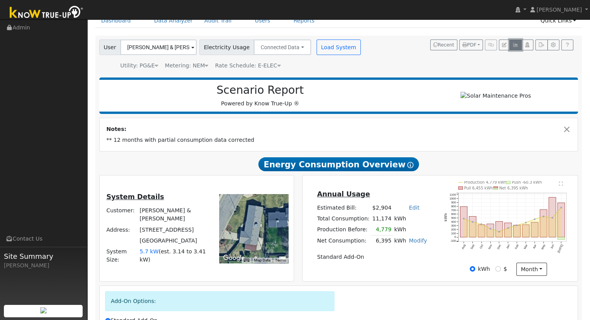
click at [515, 45] on icon "button" at bounding box center [516, 45] width 6 height 5
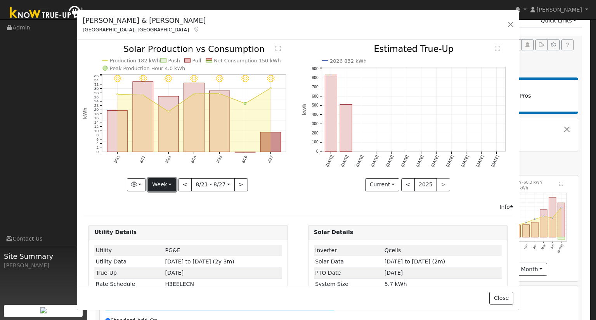
click at [158, 183] on button "Week" at bounding box center [162, 184] width 28 height 13
click at [167, 222] on link "Month" at bounding box center [175, 222] width 54 height 11
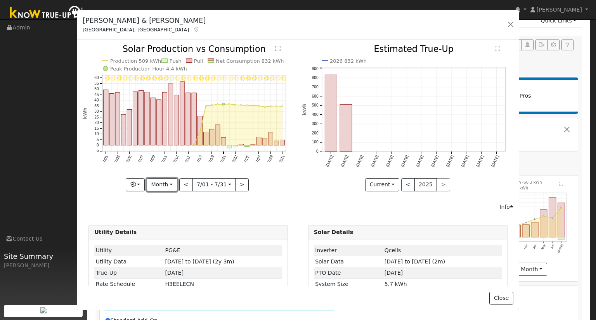
click at [162, 185] on button "Month" at bounding box center [162, 184] width 31 height 13
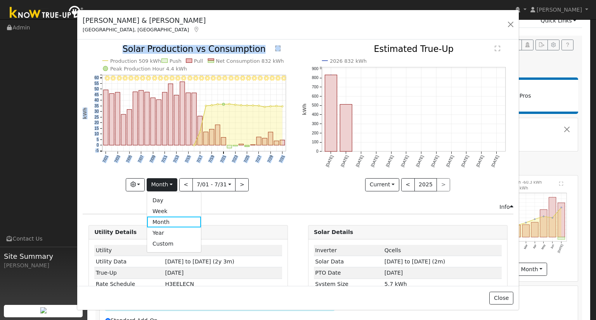
click at [82, 184] on div "7/31 - Clear 7/30 - Clear 7/29 - Clear 7/28 - Clear 7/27 - Clear 7/26 - Clear 7…" at bounding box center [188, 124] width 219 height 158
click at [92, 185] on icon "7/31 - Clear 7/30 - Clear 7/29 - Clear 7/28 - Clear 7/27 - Clear 7/26 - Clear 7…" at bounding box center [188, 118] width 211 height 146
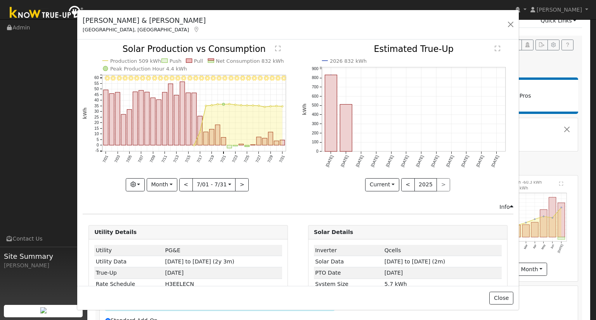
click at [282, 201] on div "7/31 - Clear 7/30 - Clear 7/29 - Clear 7/28 - Clear 7/27 - Clear 7/26 - Clear 7…" at bounding box center [188, 124] width 219 height 158
click at [171, 182] on button "Month" at bounding box center [162, 184] width 31 height 13
click at [165, 211] on link "Week" at bounding box center [174, 211] width 54 height 11
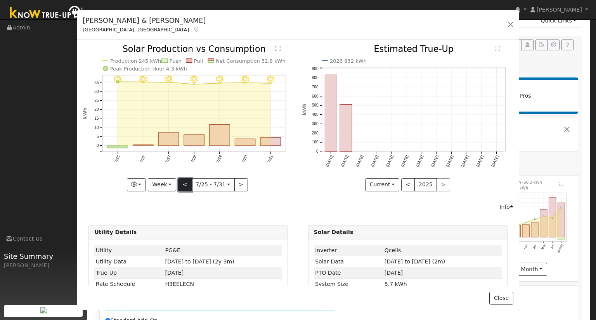
click at [188, 182] on button "<" at bounding box center [185, 184] width 14 height 13
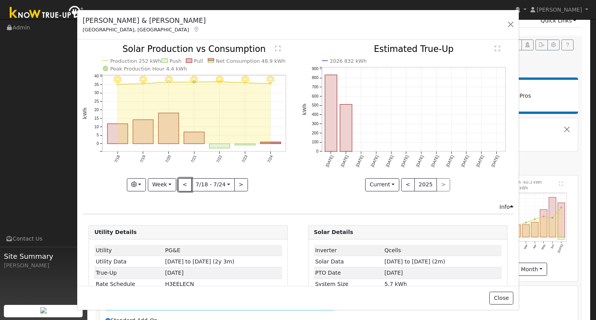
click at [185, 182] on button "<" at bounding box center [185, 184] width 14 height 13
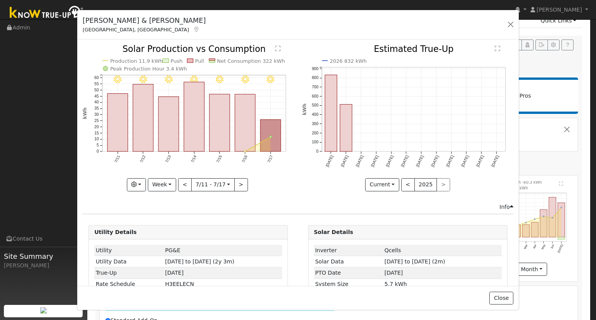
click at [183, 182] on div "7/17 - Clear 7/16 - Clear 7/15 - Clear 7/14 - Clear 7/13 - Clear 7/12 - Clear 7…" at bounding box center [188, 118] width 211 height 146
click at [183, 182] on button "<" at bounding box center [185, 184] width 14 height 13
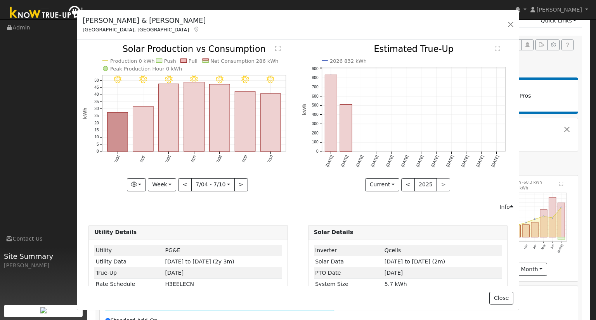
click at [183, 182] on div at bounding box center [188, 118] width 211 height 146
click at [237, 180] on button ">" at bounding box center [241, 184] width 14 height 13
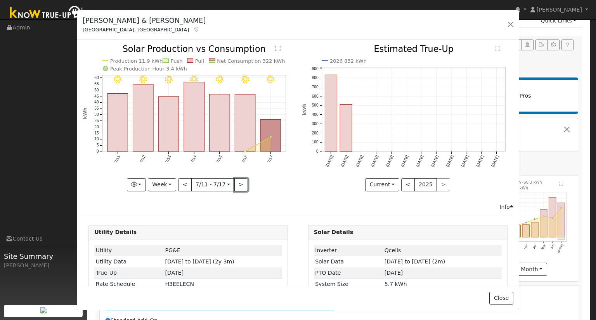
click at [239, 182] on button ">" at bounding box center [241, 184] width 14 height 13
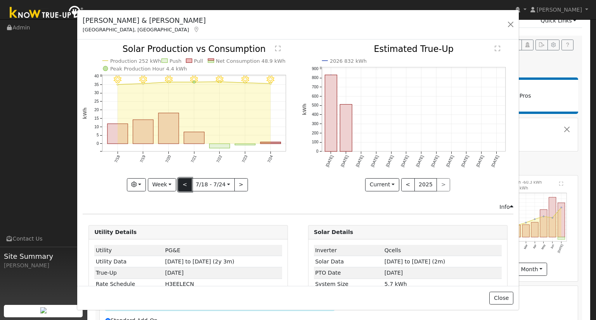
click at [182, 183] on button "<" at bounding box center [185, 184] width 14 height 13
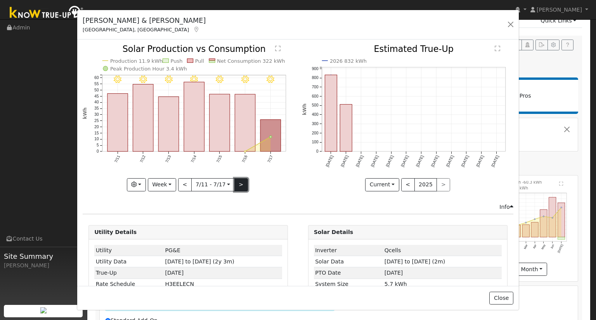
click at [235, 183] on button ">" at bounding box center [241, 184] width 14 height 13
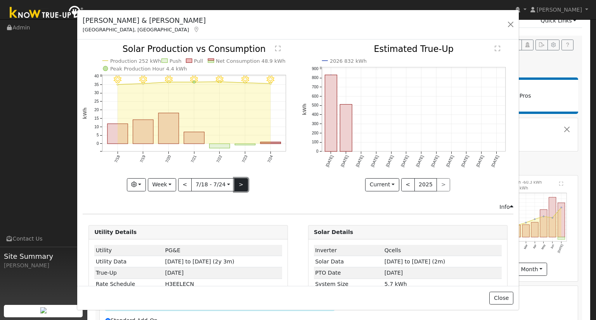
click at [240, 182] on button ">" at bounding box center [241, 184] width 14 height 13
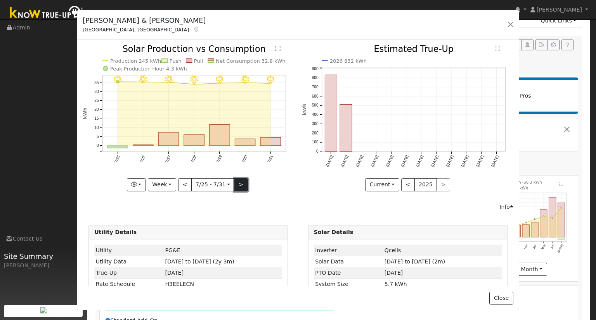
click at [237, 181] on button ">" at bounding box center [241, 184] width 14 height 13
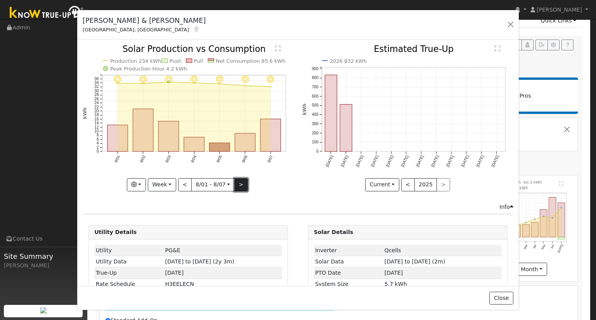
click at [238, 182] on button ">" at bounding box center [241, 184] width 14 height 13
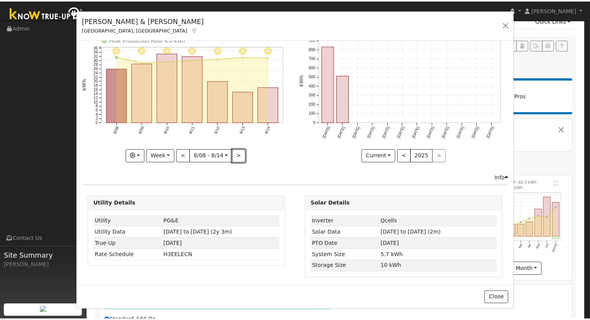
scroll to position [0, 0]
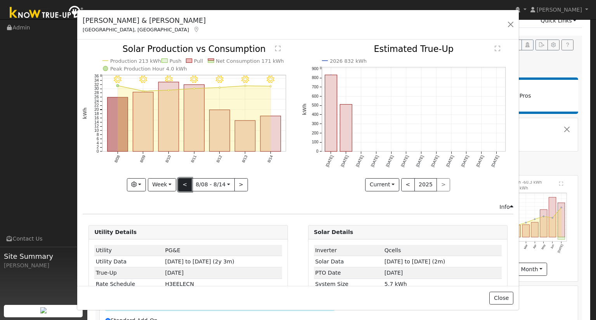
click at [182, 183] on button "<" at bounding box center [185, 184] width 14 height 13
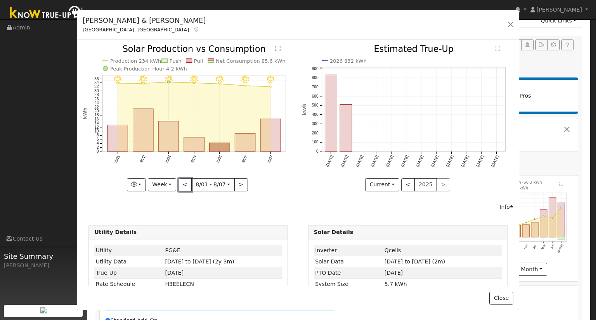
click at [182, 182] on button "<" at bounding box center [185, 184] width 14 height 13
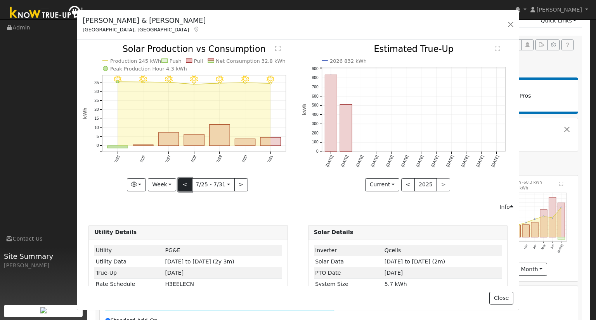
click at [184, 181] on button "<" at bounding box center [185, 184] width 14 height 13
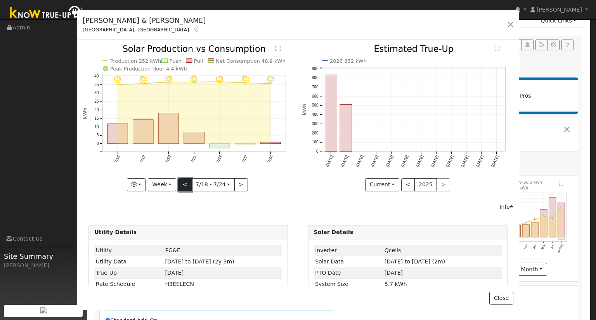
click at [185, 182] on button "<" at bounding box center [185, 184] width 14 height 13
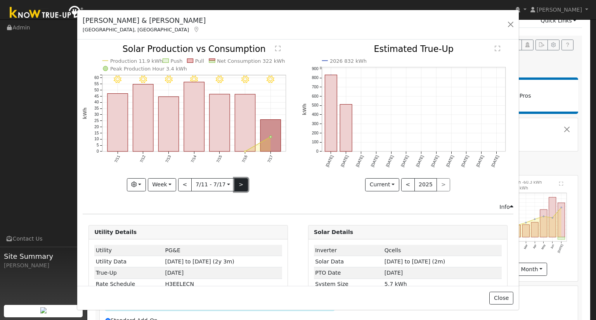
click at [238, 182] on button ">" at bounding box center [241, 184] width 14 height 13
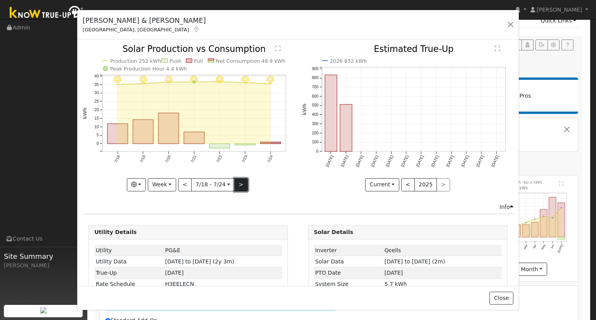
click at [234, 185] on button ">" at bounding box center [241, 184] width 14 height 13
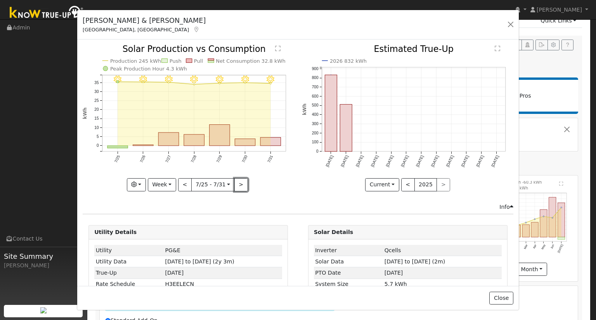
click at [234, 185] on button ">" at bounding box center [241, 184] width 14 height 13
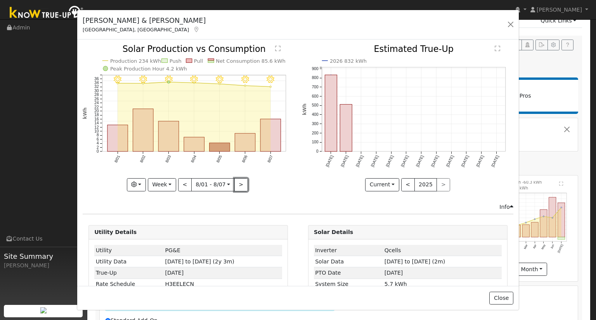
click at [234, 185] on button ">" at bounding box center [241, 184] width 14 height 13
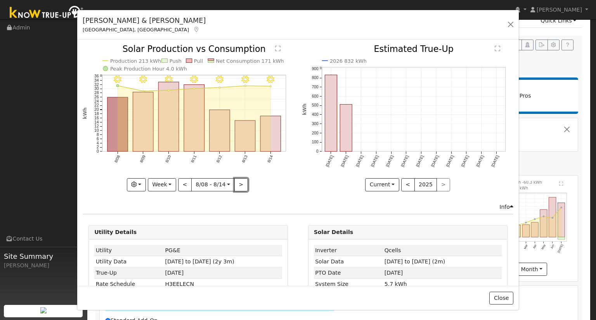
click at [234, 185] on button ">" at bounding box center [241, 184] width 14 height 13
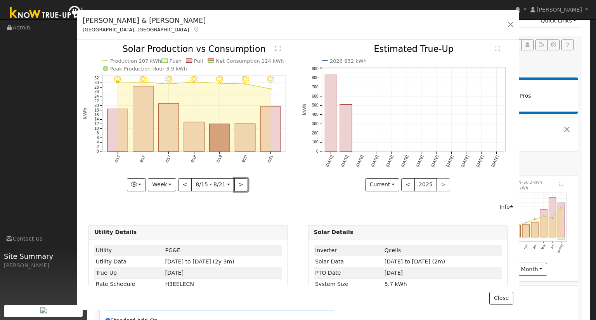
click at [234, 185] on button ">" at bounding box center [241, 184] width 14 height 13
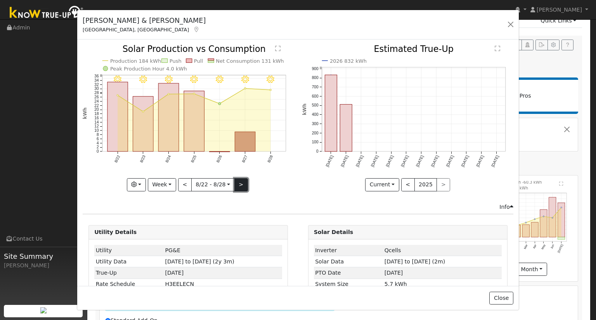
click at [236, 185] on button ">" at bounding box center [241, 184] width 14 height 13
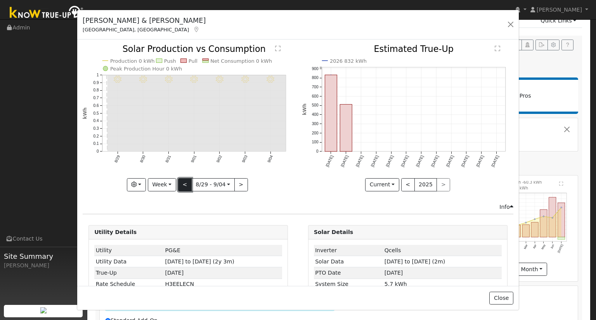
click at [185, 181] on button "<" at bounding box center [185, 184] width 14 height 13
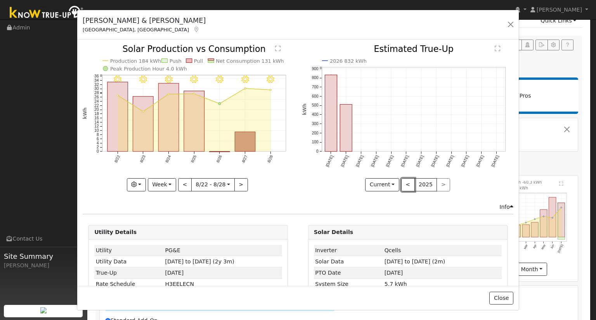
click at [401, 182] on button "<" at bounding box center [408, 184] width 14 height 13
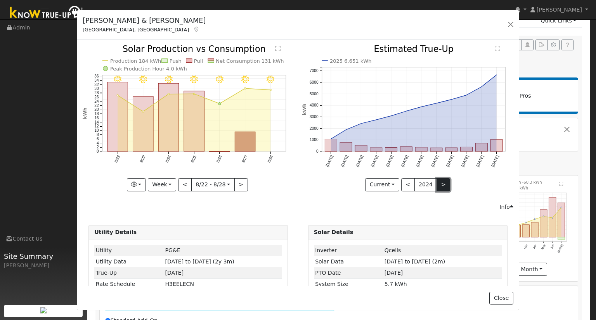
click at [437, 180] on button ">" at bounding box center [444, 184] width 14 height 13
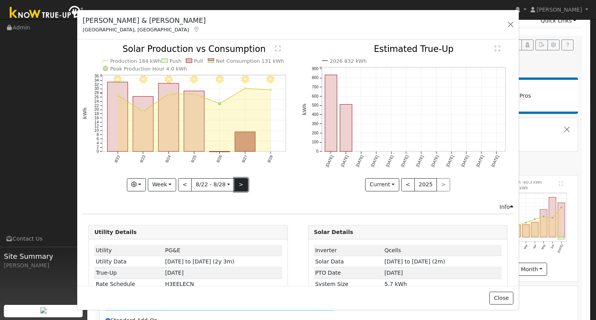
click at [240, 182] on button ">" at bounding box center [241, 184] width 14 height 13
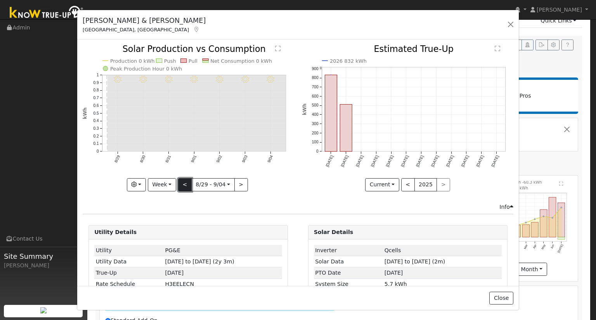
click at [182, 184] on button "<" at bounding box center [185, 184] width 14 height 13
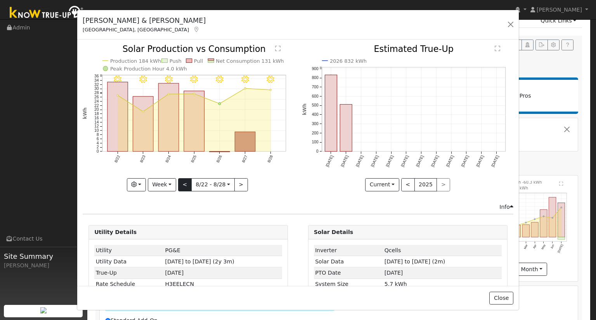
click at [182, 184] on div at bounding box center [188, 118] width 211 height 146
click at [182, 184] on button "<" at bounding box center [185, 184] width 14 height 13
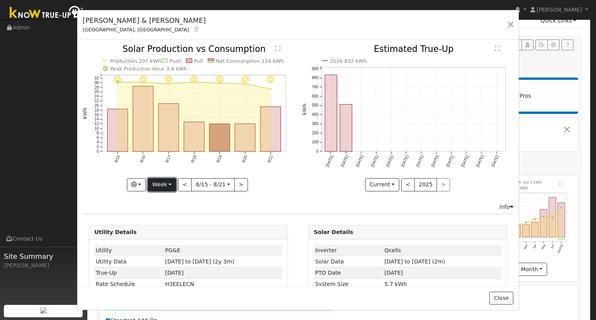
click at [169, 182] on button "Week" at bounding box center [162, 184] width 28 height 13
click at [175, 221] on link "Month" at bounding box center [175, 222] width 54 height 11
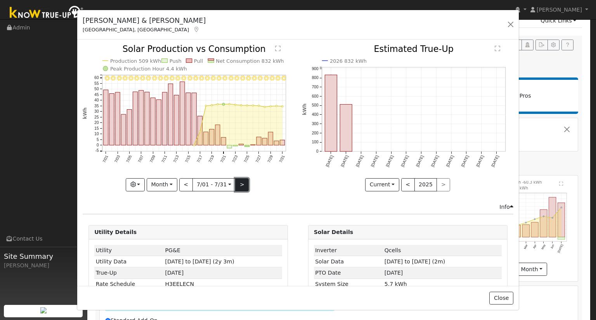
click at [239, 185] on button ">" at bounding box center [242, 184] width 14 height 13
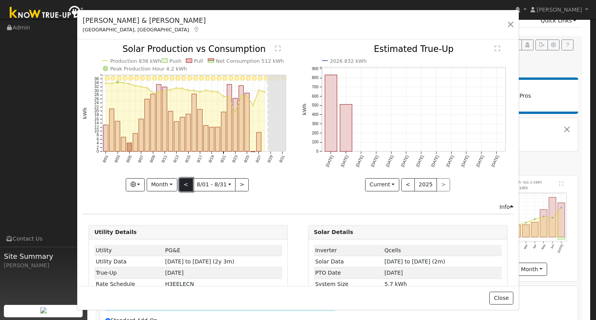
click at [182, 182] on button "<" at bounding box center [186, 184] width 14 height 13
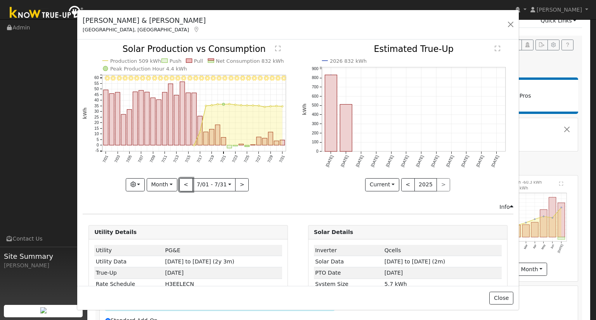
click at [185, 183] on button "<" at bounding box center [186, 184] width 14 height 13
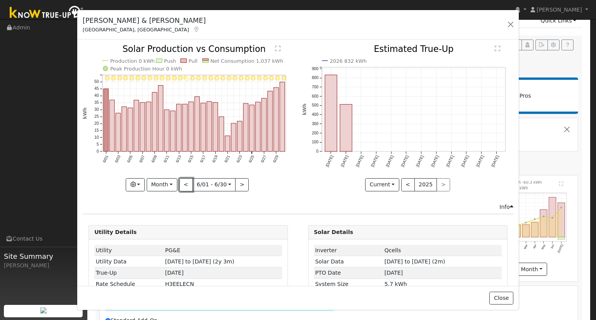
click at [186, 183] on button "<" at bounding box center [186, 184] width 14 height 13
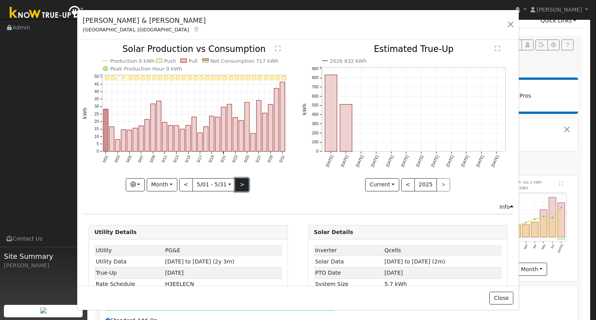
click at [241, 181] on button ">" at bounding box center [242, 184] width 14 height 13
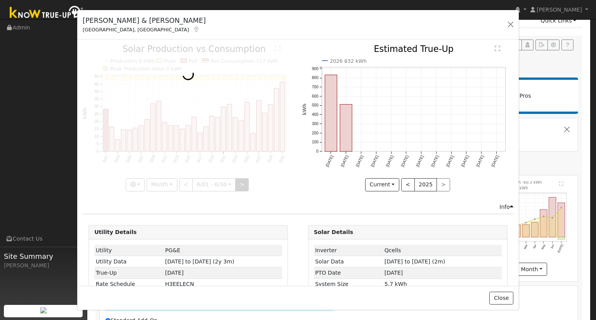
click at [241, 181] on div at bounding box center [188, 118] width 211 height 146
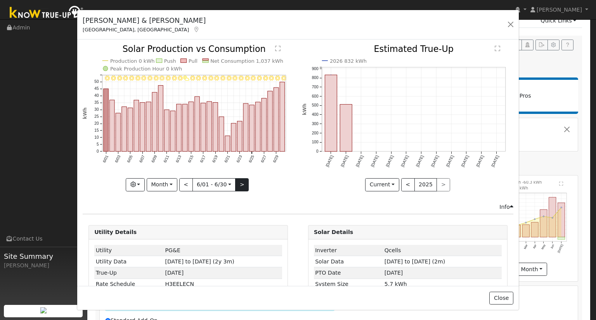
click at [241, 181] on div at bounding box center [188, 118] width 211 height 146
click at [239, 182] on button ">" at bounding box center [242, 184] width 14 height 13
type input "2025-07-01"
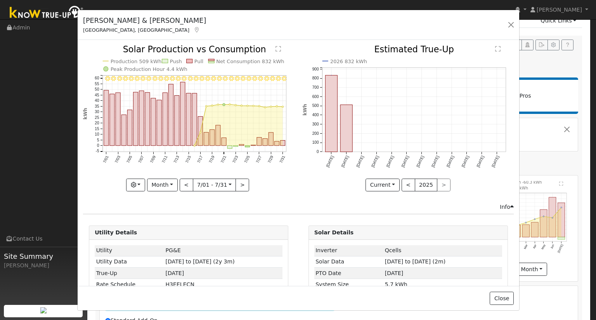
click at [322, 35] on div "Javier & Julia Rosales Flores Fresno, CA Default Account Default Account 295 Ea…" at bounding box center [299, 25] width 442 height 30
click at [510, 23] on button "button" at bounding box center [511, 24] width 11 height 11
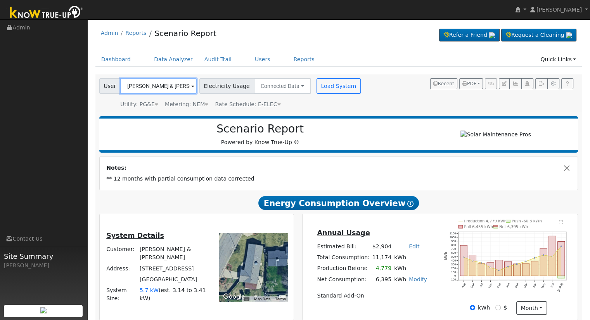
click at [178, 86] on input "Javier & Julia Rosales Flores" at bounding box center [158, 86] width 76 height 16
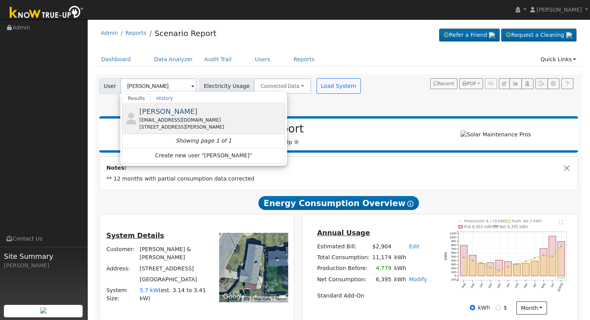
click at [172, 120] on div "allgodsfame7@yahoo.com" at bounding box center [211, 120] width 144 height 7
type input "Lukie Steve Estrada"
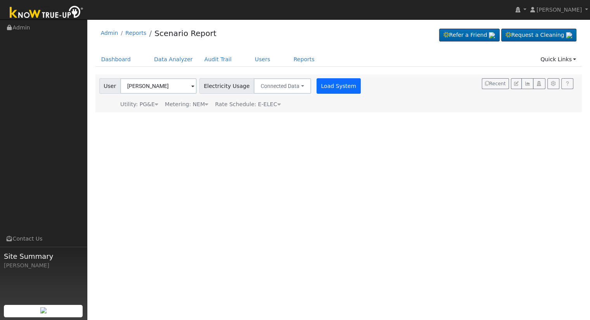
drag, startPoint x: 303, startPoint y: 80, endPoint x: 320, endPoint y: 81, distance: 16.8
click at [304, 80] on div "User Lukie Steve Estrada Account Default Account Default Account 1413 De Ann Co…" at bounding box center [231, 85] width 266 height 18
click at [320, 82] on button "Load System" at bounding box center [339, 86] width 44 height 16
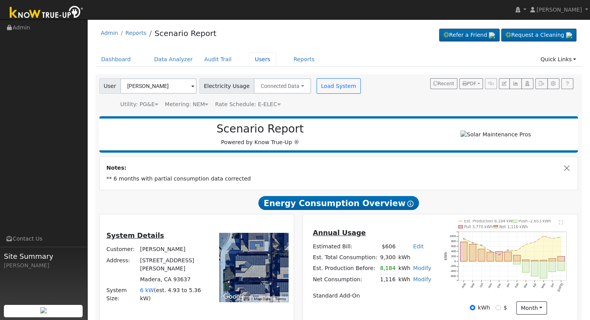
drag, startPoint x: 249, startPoint y: 62, endPoint x: 251, endPoint y: 68, distance: 5.9
click at [249, 62] on link "Users" at bounding box center [262, 59] width 27 height 14
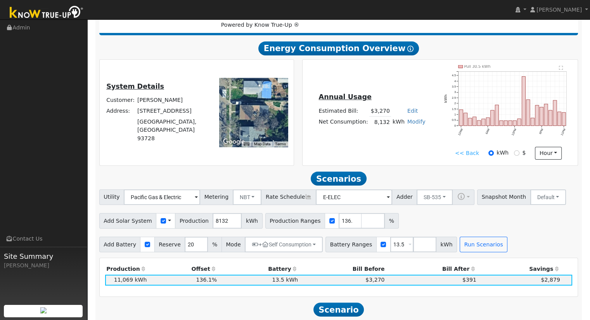
scroll to position [78, 0]
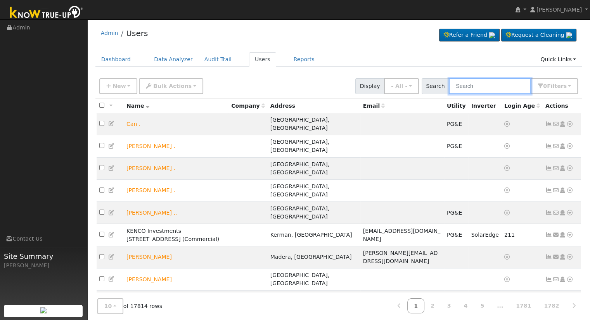
click at [470, 81] on input "text" at bounding box center [490, 86] width 82 height 16
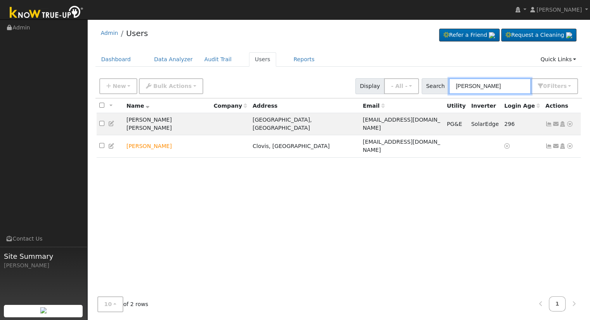
type input "[PERSON_NAME]"
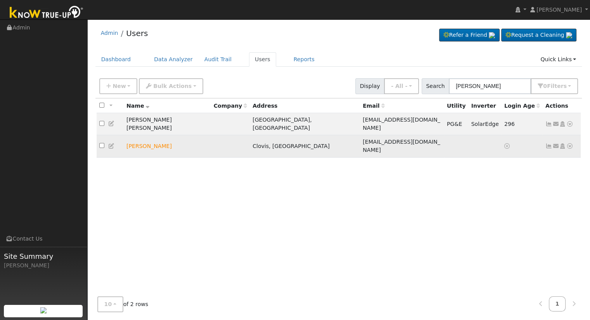
click at [571, 144] on icon at bounding box center [569, 146] width 7 height 5
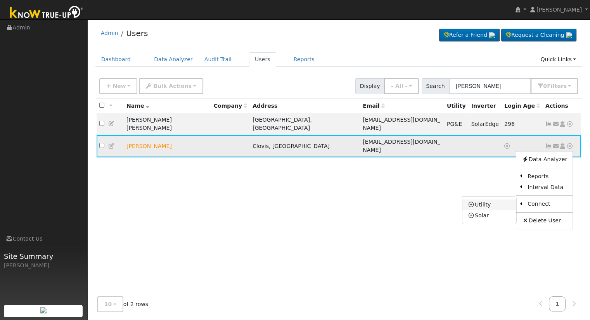
click at [505, 200] on link "Utility" at bounding box center [490, 205] width 54 height 11
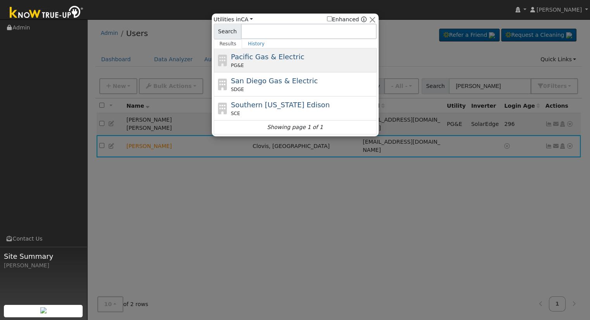
click at [281, 59] on span "Pacific Gas & Electric" at bounding box center [267, 57] width 73 height 8
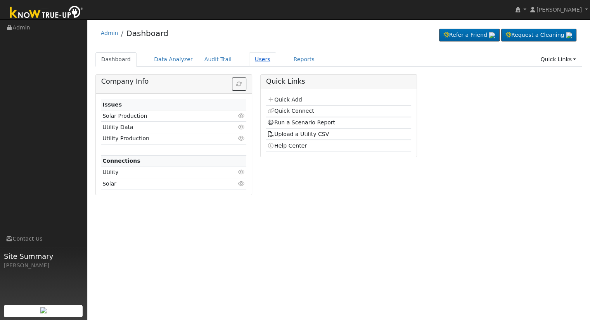
click at [249, 56] on link "Users" at bounding box center [262, 59] width 27 height 14
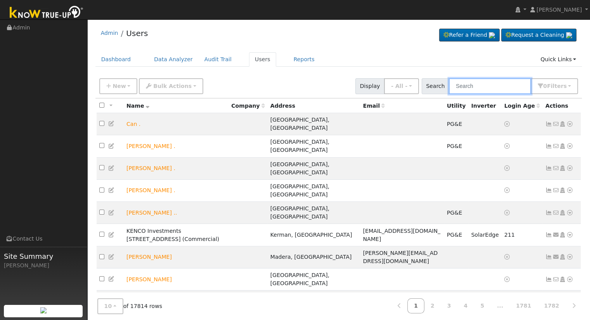
click at [477, 87] on input "text" at bounding box center [490, 86] width 82 height 16
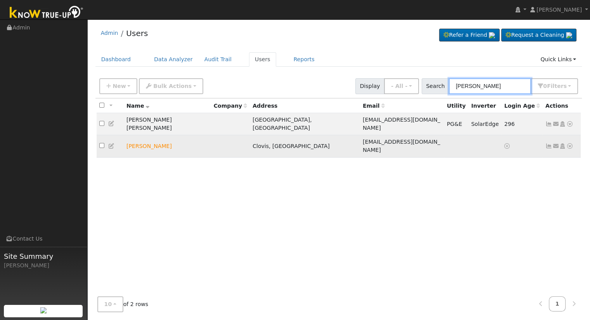
type input "[PERSON_NAME]"
click at [573, 135] on td "Send Email... Copy a Link Reset Password Open Access Data Analyzer Reports Scen…" at bounding box center [562, 146] width 38 height 22
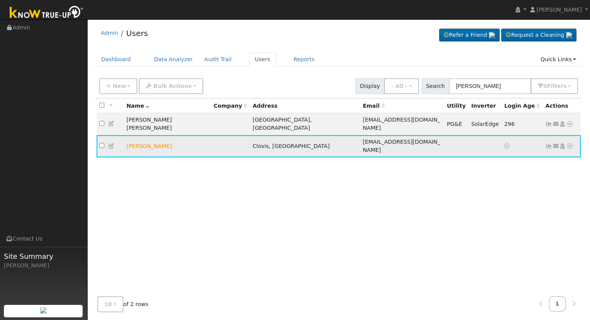
click at [569, 144] on icon at bounding box center [569, 146] width 7 height 5
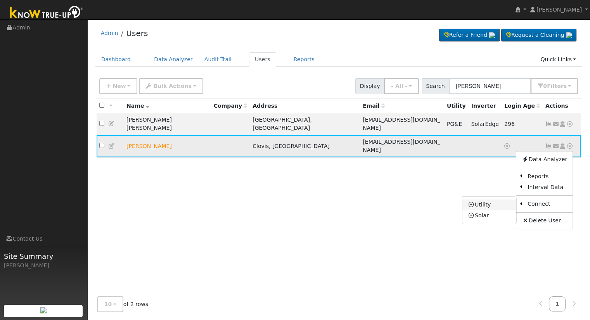
click at [499, 200] on link "Utility" at bounding box center [490, 205] width 54 height 11
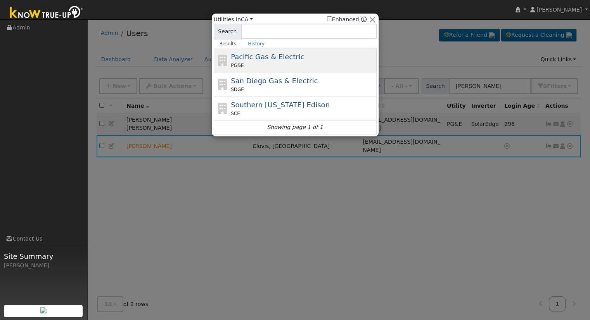
click at [310, 61] on div "Pacific Gas & Electric PG&E" at bounding box center [303, 60] width 144 height 17
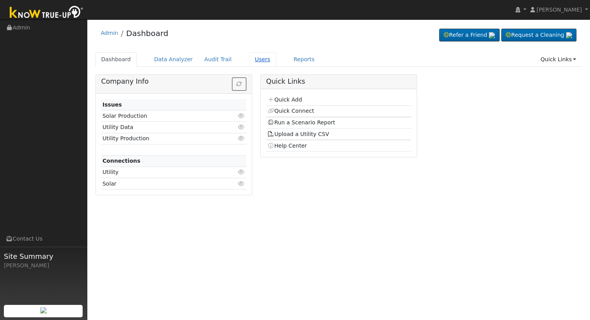
click at [250, 57] on link "Users" at bounding box center [262, 59] width 27 height 14
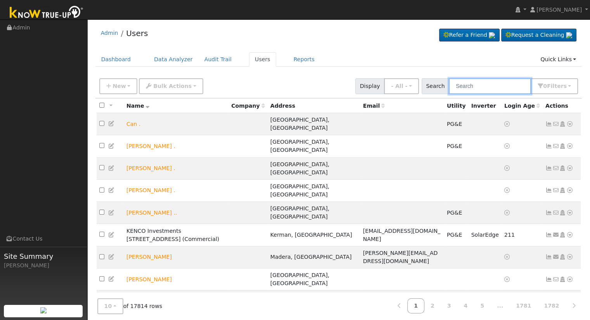
click at [496, 87] on input "text" at bounding box center [490, 86] width 82 height 16
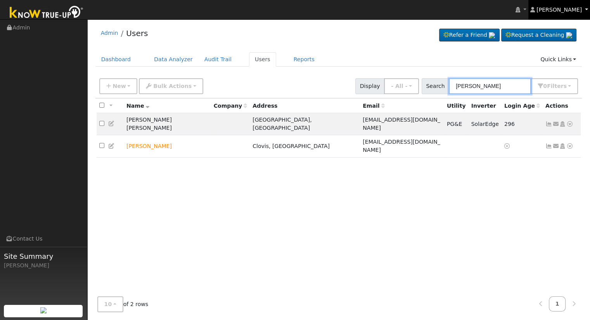
type input "[PERSON_NAME]"
click at [575, 10] on span "[PERSON_NAME]" at bounding box center [559, 10] width 45 height 6
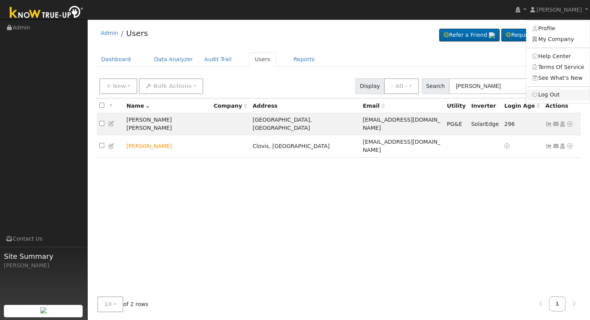
click at [552, 95] on link "Log Out" at bounding box center [558, 95] width 64 height 11
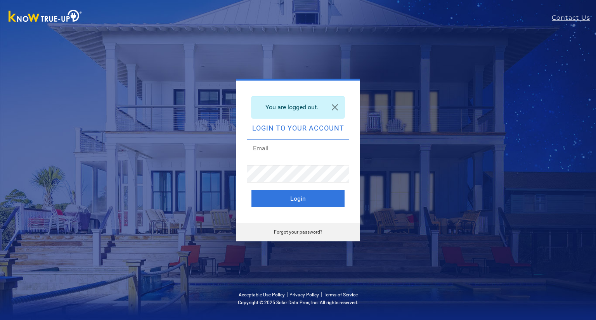
click at [299, 152] on input "text" at bounding box center [298, 149] width 102 height 18
type input "ericc@solarnegotiators.com"
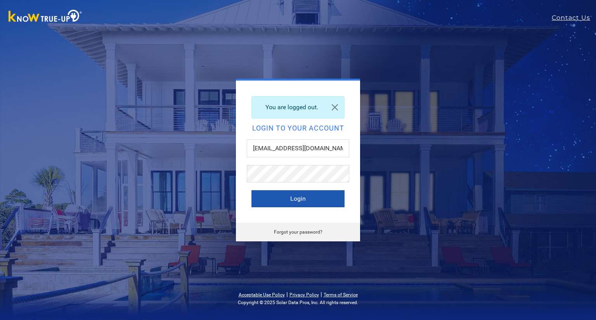
click at [318, 201] on button "Login" at bounding box center [297, 199] width 93 height 17
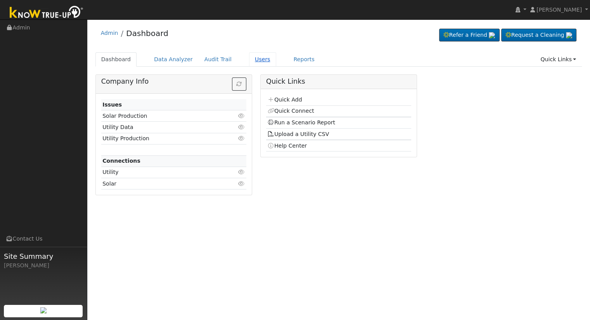
click at [250, 58] on link "Users" at bounding box center [262, 59] width 27 height 14
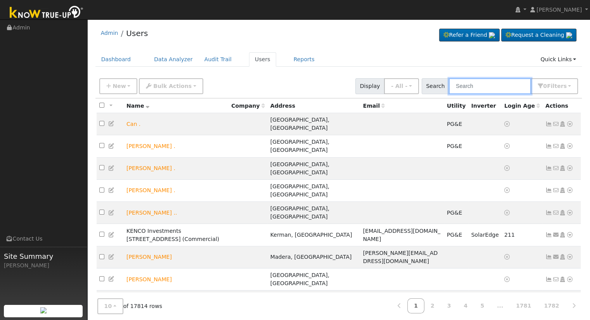
click at [489, 83] on input "text" at bounding box center [490, 86] width 82 height 16
type input "m"
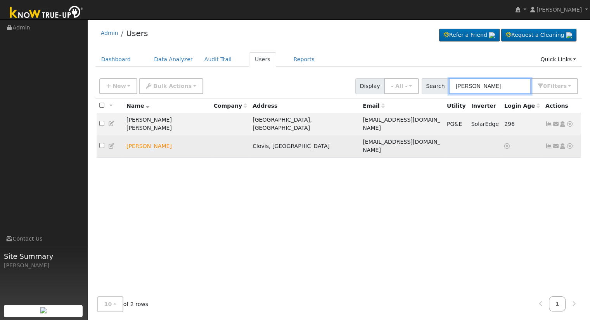
type input "[PERSON_NAME]"
click at [568, 144] on icon at bounding box center [569, 146] width 7 height 5
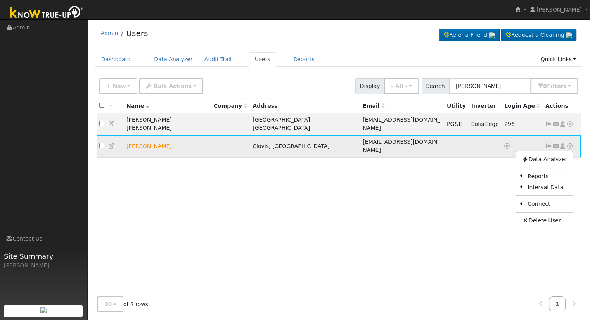
click at [562, 144] on icon at bounding box center [562, 146] width 7 height 5
